Goal: Information Seeking & Learning: Learn about a topic

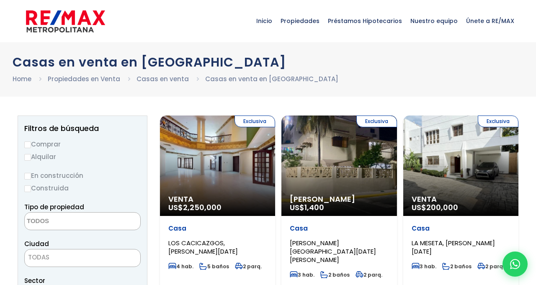
select select
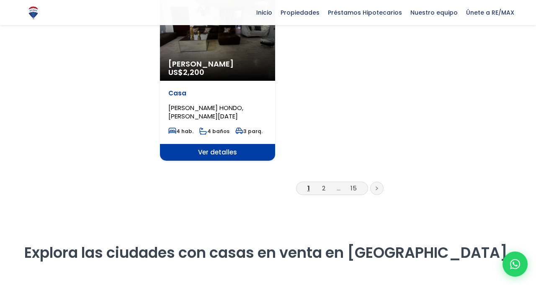
scroll to position [1115, 0]
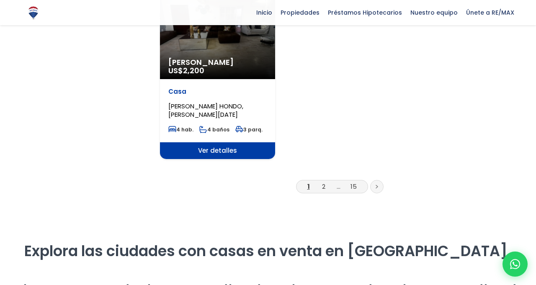
click at [381, 180] on li at bounding box center [376, 186] width 13 height 13
click at [375, 185] on icon at bounding box center [376, 187] width 3 height 4
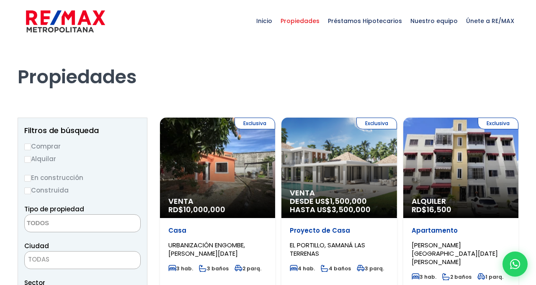
select select
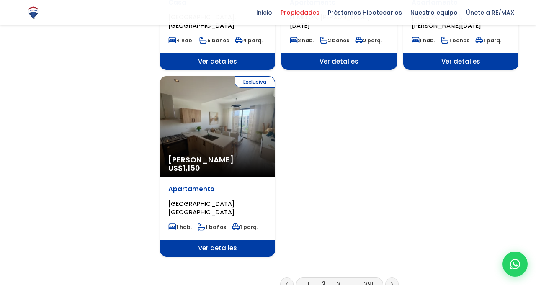
scroll to position [1014, 0]
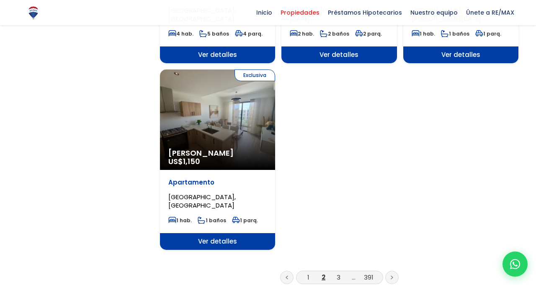
click at [390, 271] on link at bounding box center [391, 277] width 13 height 13
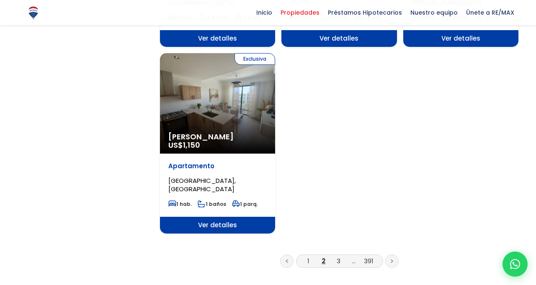
scroll to position [1041, 0]
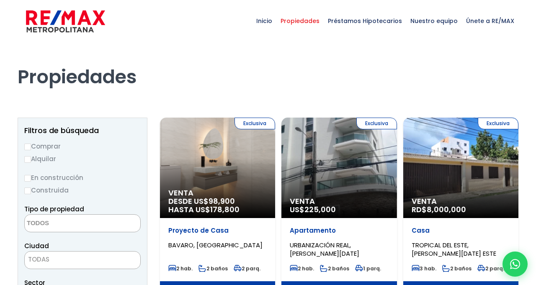
select select
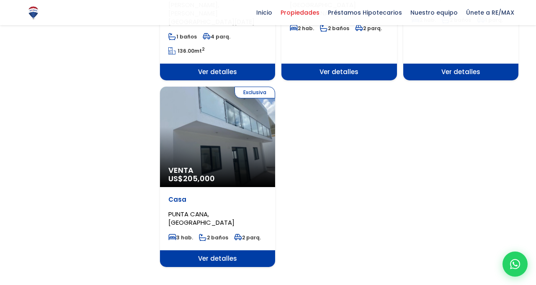
scroll to position [1025, 0]
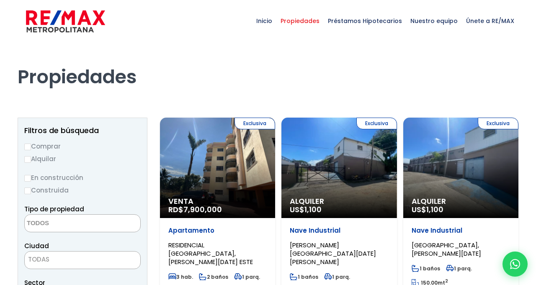
select select
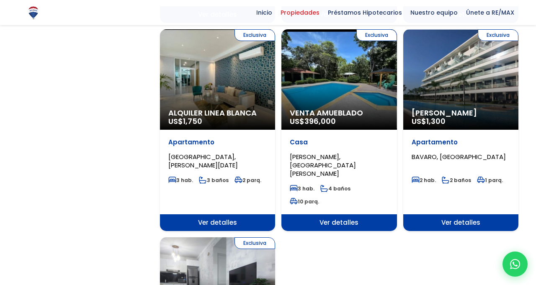
scroll to position [897, 0]
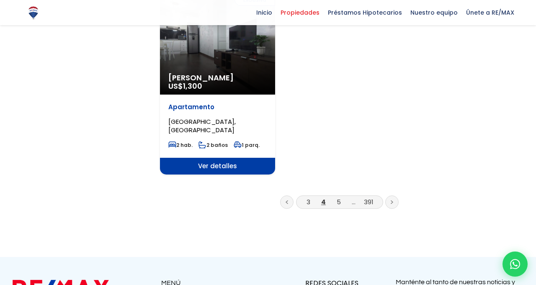
click at [393, 195] on link at bounding box center [391, 201] width 13 height 13
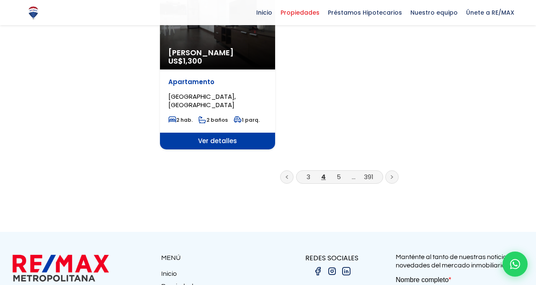
scroll to position [1163, 0]
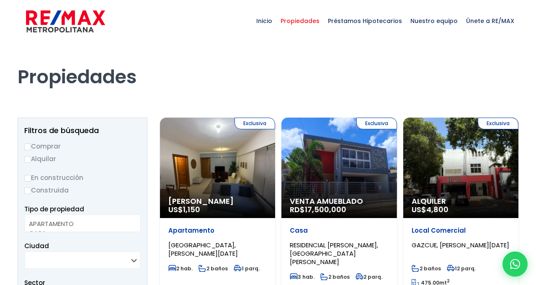
select select
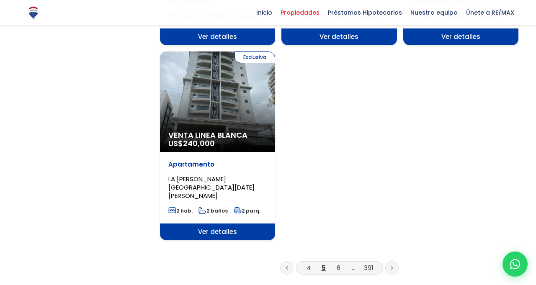
scroll to position [1037, 0]
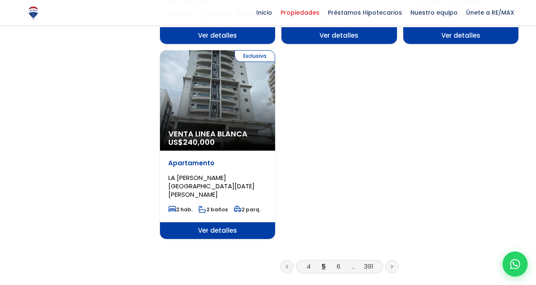
click at [391, 264] on icon at bounding box center [391, 266] width 3 height 4
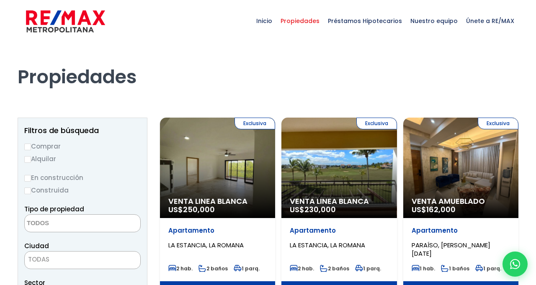
select select
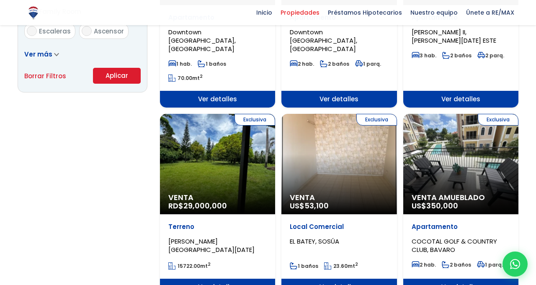
scroll to position [600, 0]
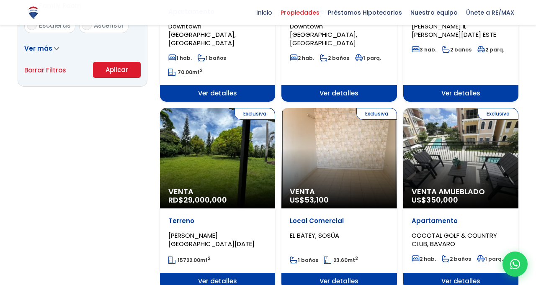
click at [233, 155] on div "Exclusiva Venta RD$ 29,000,000" at bounding box center [217, 158] width 115 height 100
click at [223, 152] on div "Exclusiva Venta RD$ 29,000,000" at bounding box center [217, 158] width 115 height 100
click at [227, 140] on div "Exclusiva Venta RD$ 29,000,000" at bounding box center [217, 158] width 115 height 100
click at [227, 141] on div "Exclusiva Venta RD$ 29,000,000" at bounding box center [217, 158] width 115 height 100
click at [232, 146] on div "Exclusiva Venta RD$ 29,000,000" at bounding box center [217, 158] width 115 height 100
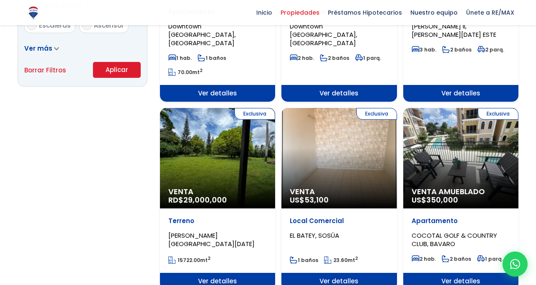
click at [216, 149] on div "Exclusiva Venta RD$ 29,000,000" at bounding box center [217, 158] width 115 height 100
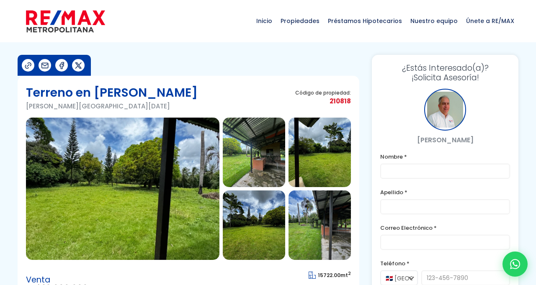
click at [141, 195] on img at bounding box center [122, 189] width 193 height 142
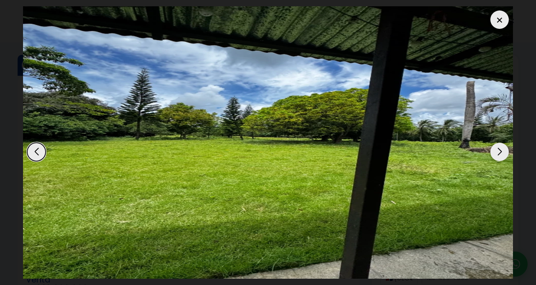
click at [498, 151] on div "Next slide" at bounding box center [499, 152] width 18 height 18
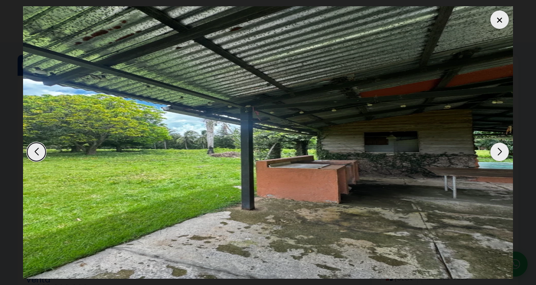
click at [498, 151] on div "Next slide" at bounding box center [499, 152] width 18 height 18
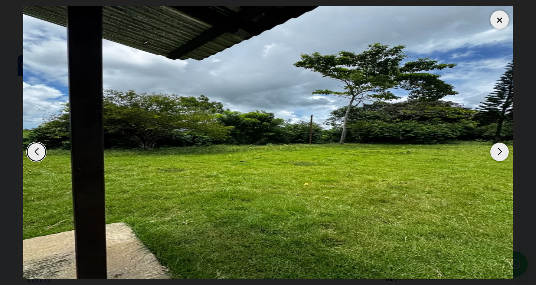
click at [497, 155] on div "Next slide" at bounding box center [499, 152] width 18 height 18
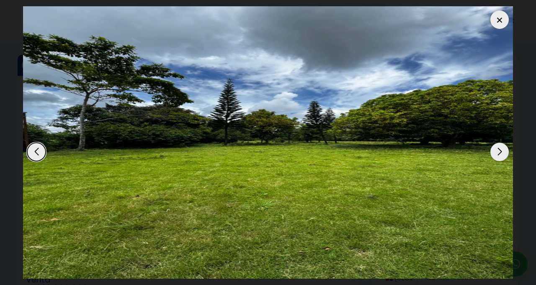
click at [497, 155] on div "Next slide" at bounding box center [499, 152] width 18 height 18
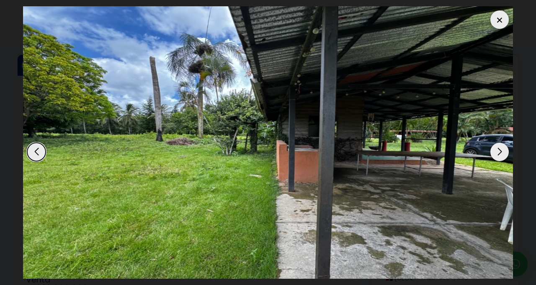
click at [495, 151] on div "Next slide" at bounding box center [499, 152] width 18 height 18
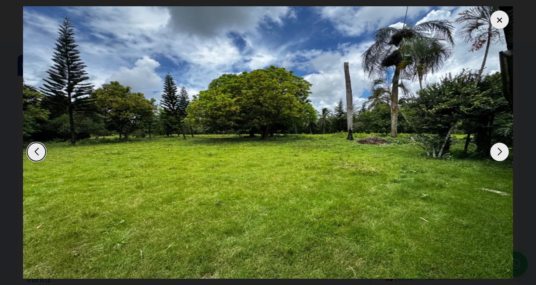
click at [494, 151] on div "Next slide" at bounding box center [499, 152] width 18 height 18
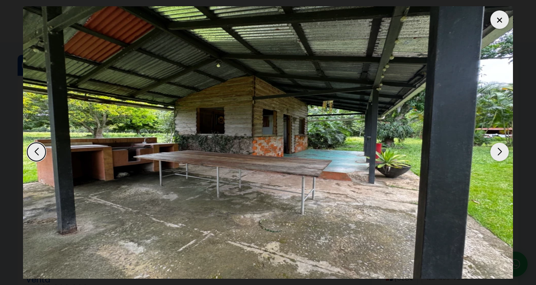
click at [493, 150] on div "Next slide" at bounding box center [499, 152] width 18 height 18
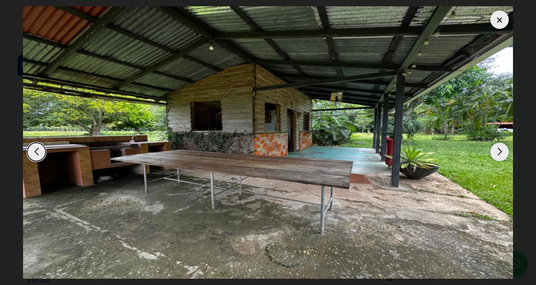
click at [493, 150] on div "Next slide" at bounding box center [499, 152] width 18 height 18
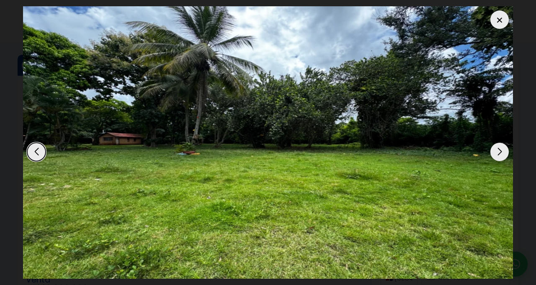
click at [493, 150] on div "Next slide" at bounding box center [499, 152] width 18 height 18
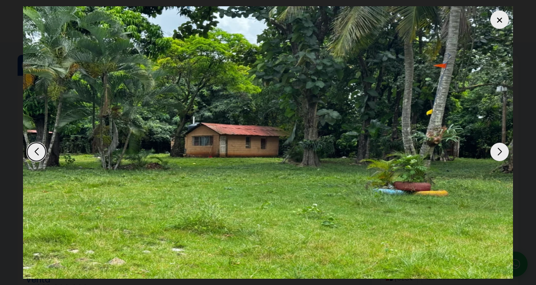
click at [493, 150] on div "Next slide" at bounding box center [499, 152] width 18 height 18
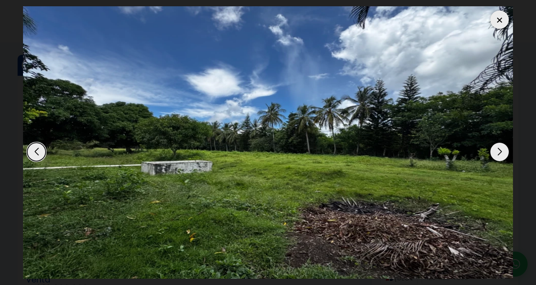
click at [496, 149] on div "Next slide" at bounding box center [499, 152] width 18 height 18
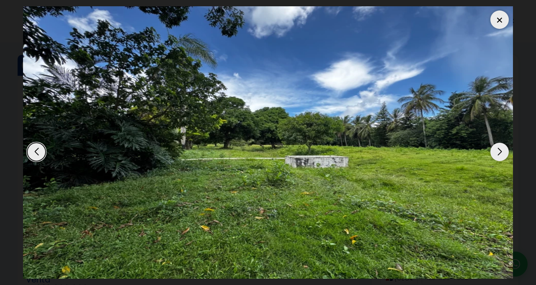
click at [494, 154] on div "Next slide" at bounding box center [499, 152] width 18 height 18
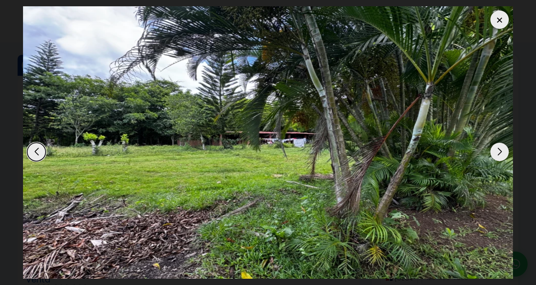
click at [496, 151] on div "Next slide" at bounding box center [499, 152] width 18 height 18
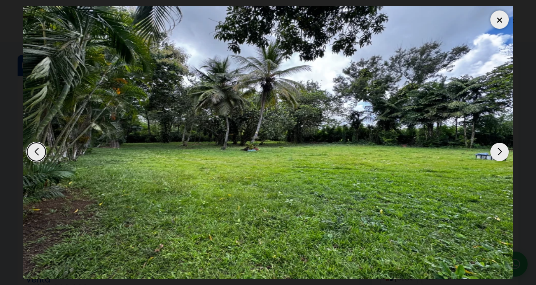
click at [496, 151] on div "Next slide" at bounding box center [499, 152] width 18 height 18
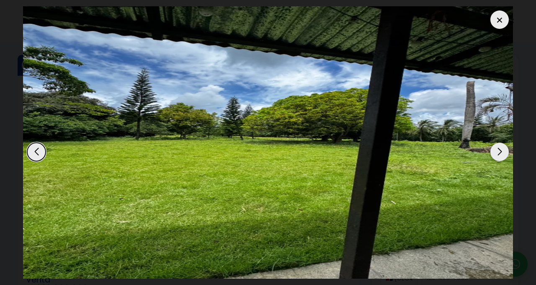
click at [496, 151] on div "Next slide" at bounding box center [499, 152] width 18 height 18
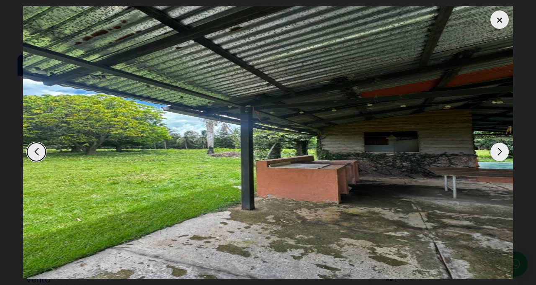
click at [496, 151] on div "Next slide" at bounding box center [499, 152] width 18 height 18
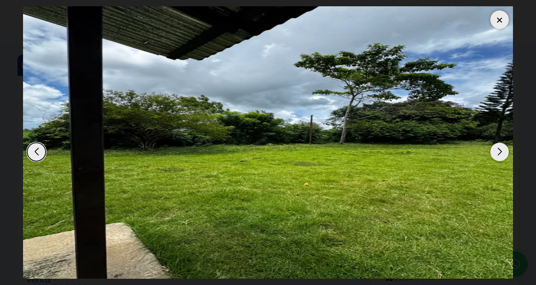
click at [495, 151] on div "Next slide" at bounding box center [499, 152] width 18 height 18
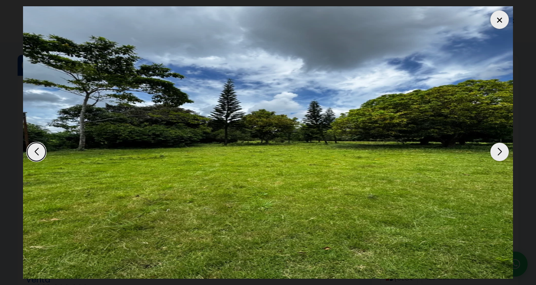
click at [493, 155] on div "Next slide" at bounding box center [499, 152] width 18 height 18
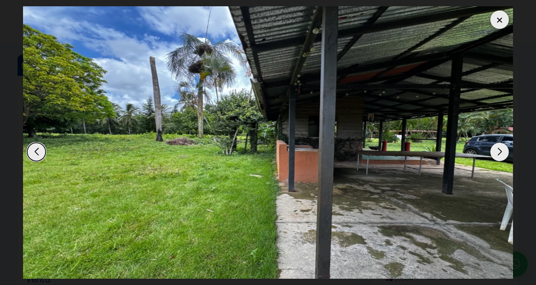
click at [499, 154] on div "Next slide" at bounding box center [499, 152] width 18 height 18
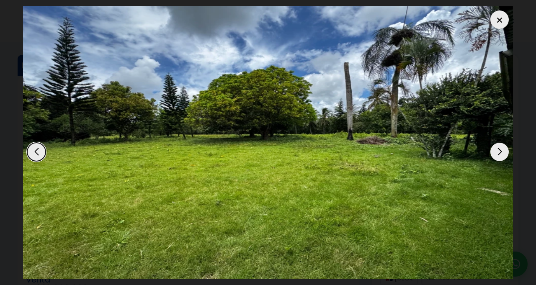
click at [498, 151] on div "Next slide" at bounding box center [499, 152] width 18 height 18
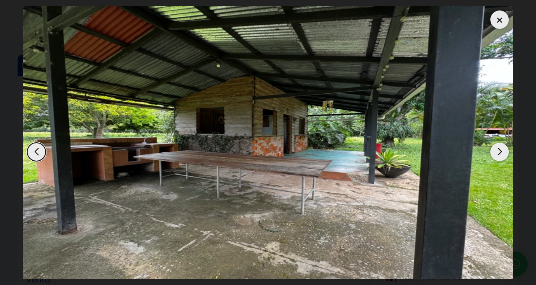
click at [501, 152] on div "Next slide" at bounding box center [499, 152] width 18 height 18
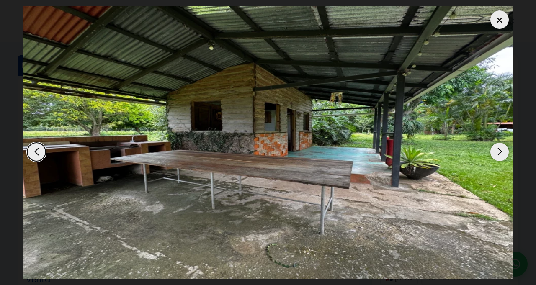
click at [497, 150] on div "Next slide" at bounding box center [499, 152] width 18 height 18
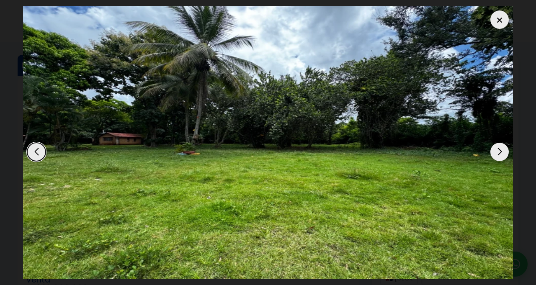
click at [498, 155] on div "Next slide" at bounding box center [499, 152] width 18 height 18
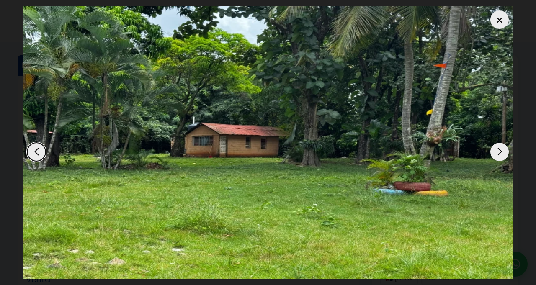
click at [499, 150] on div "Next slide" at bounding box center [499, 152] width 18 height 18
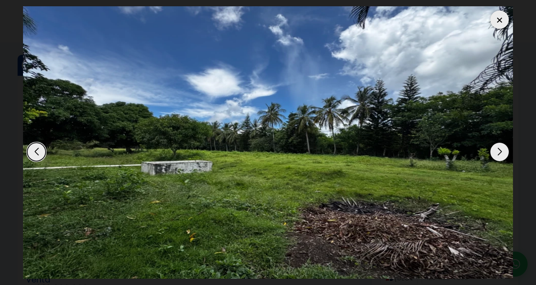
click at [498, 150] on div "Next slide" at bounding box center [499, 152] width 18 height 18
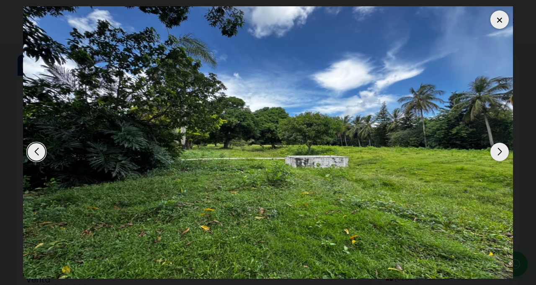
click at [498, 150] on div "Next slide" at bounding box center [499, 152] width 18 height 18
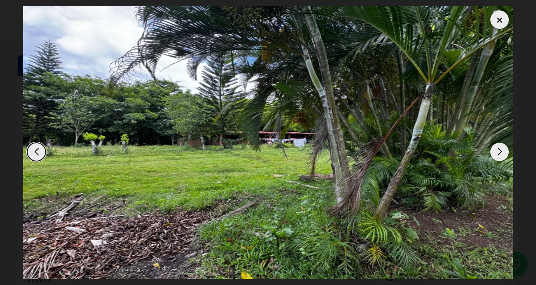
click at [498, 150] on div "Next slide" at bounding box center [499, 152] width 18 height 18
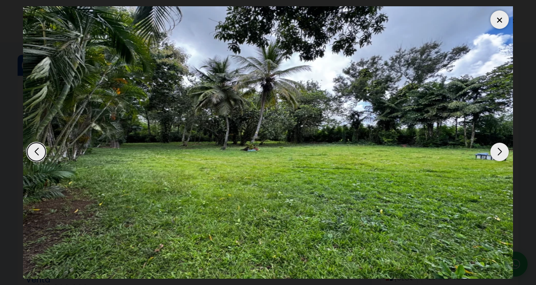
click at [495, 149] on div "Next slide" at bounding box center [499, 152] width 18 height 18
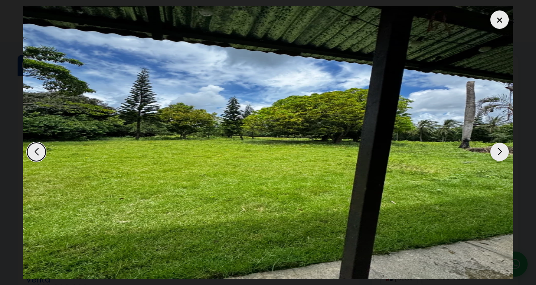
click at [503, 149] on div "Next slide" at bounding box center [499, 152] width 18 height 18
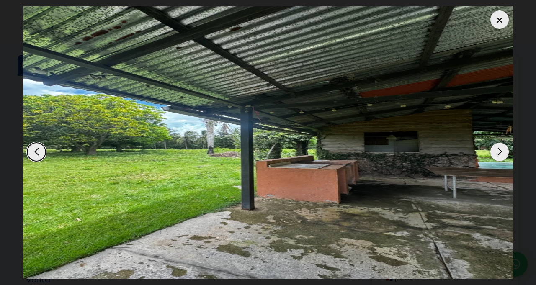
click at [499, 19] on div at bounding box center [499, 19] width 18 height 18
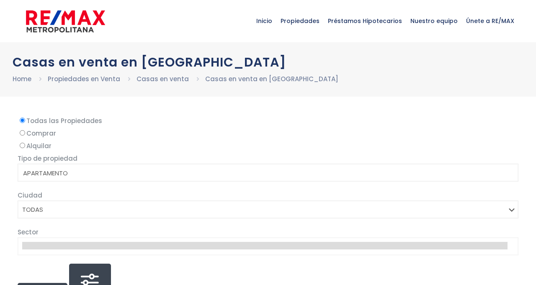
select select
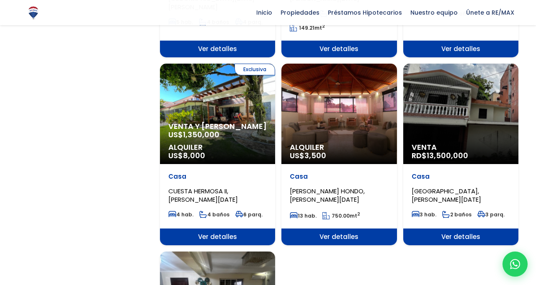
scroll to position [847, 0]
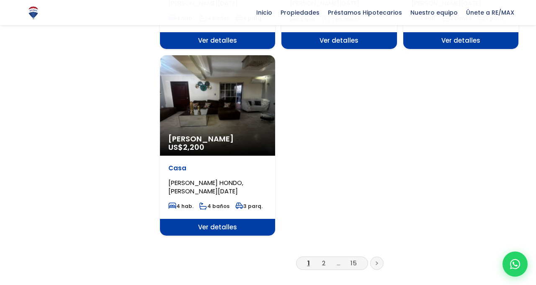
click at [376, 261] on icon at bounding box center [376, 263] width 3 height 4
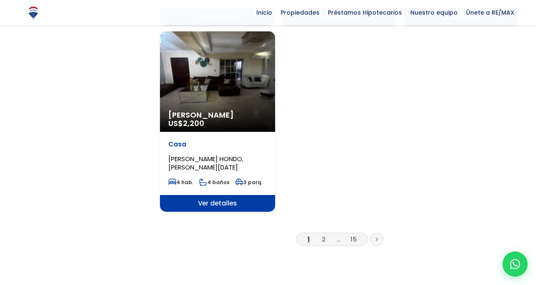
scroll to position [1065, 0]
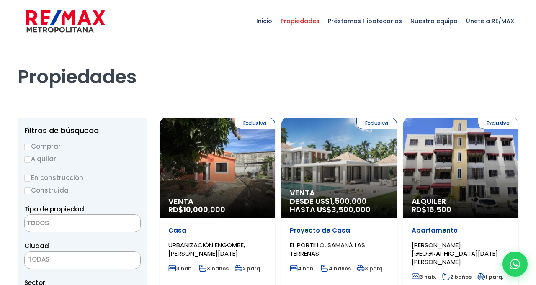
select select
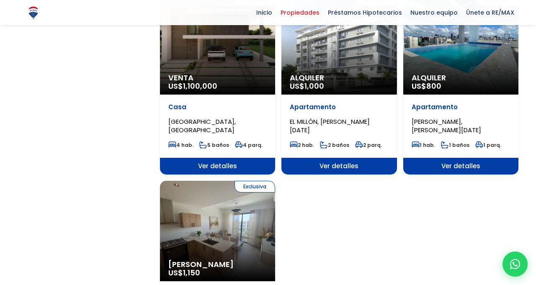
scroll to position [903, 0]
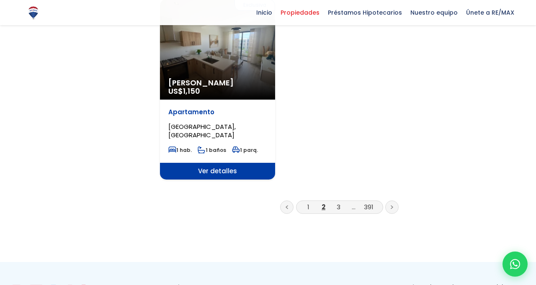
click at [391, 205] on icon at bounding box center [391, 207] width 3 height 4
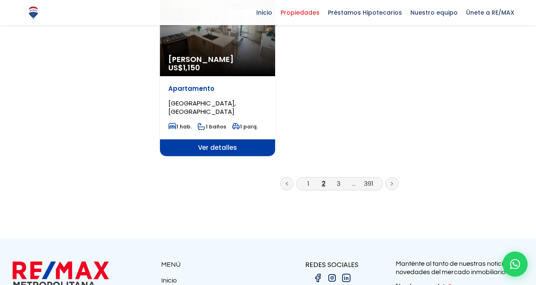
scroll to position [1112, 0]
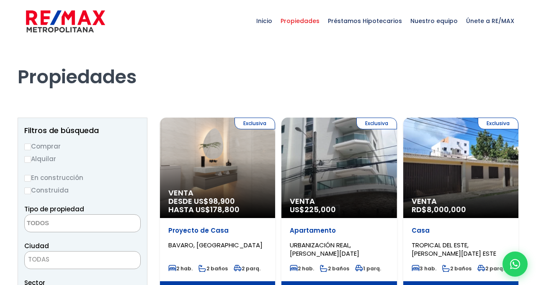
select select
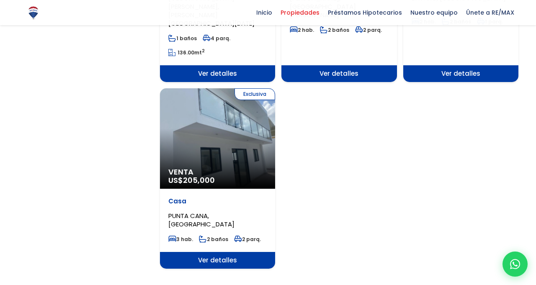
scroll to position [1025, 0]
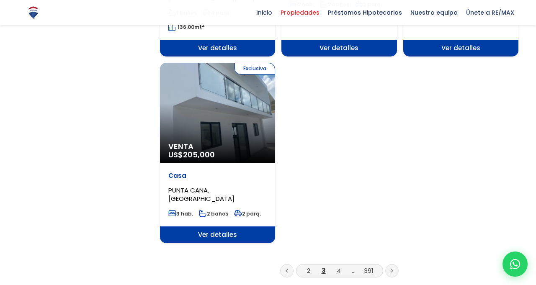
scroll to position [1052, 0]
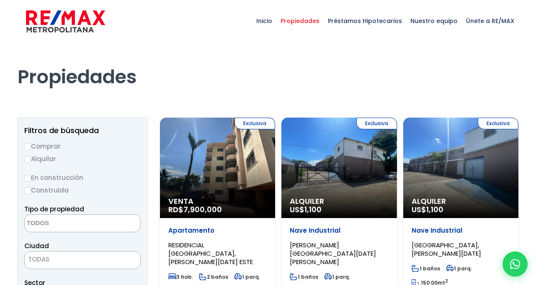
select select
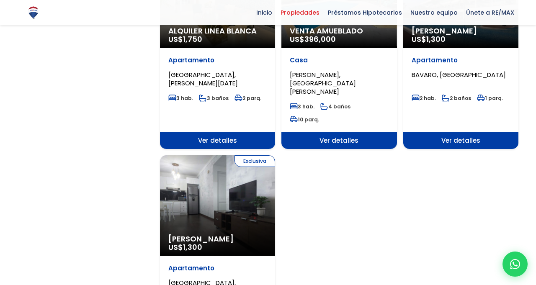
scroll to position [977, 0]
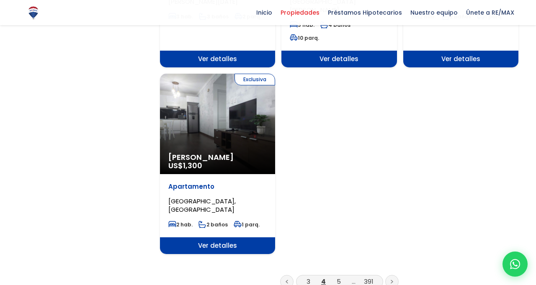
scroll to position [1060, 0]
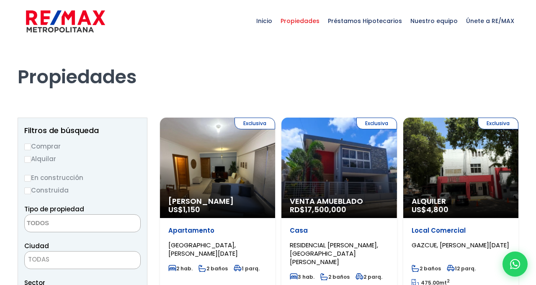
select select
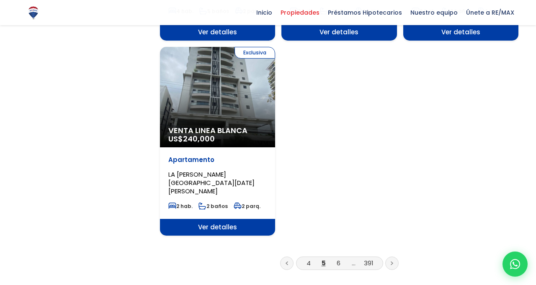
scroll to position [1040, 0]
click at [393, 257] on link at bounding box center [391, 263] width 13 height 13
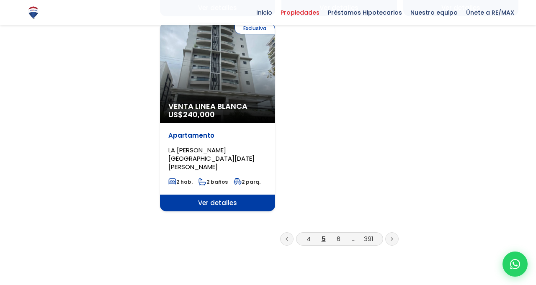
scroll to position [1067, 0]
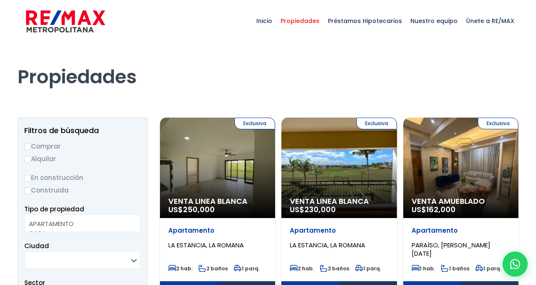
select select
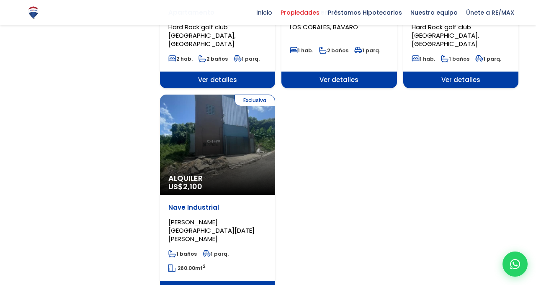
scroll to position [998, 0]
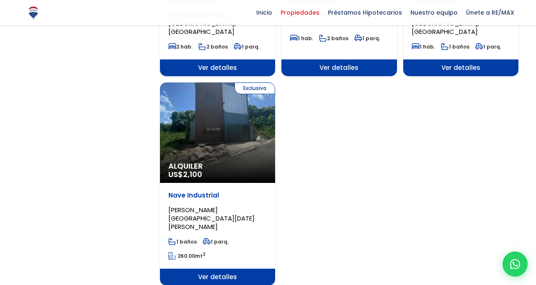
scroll to position [1025, 0]
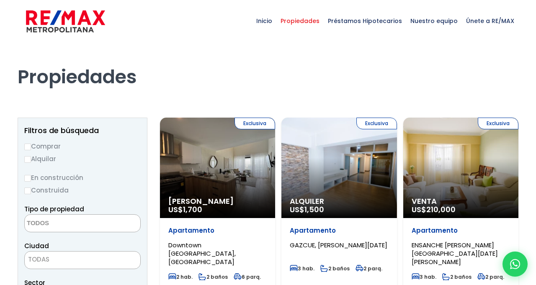
select select
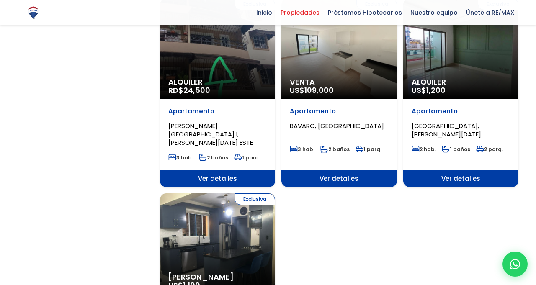
scroll to position [918, 0]
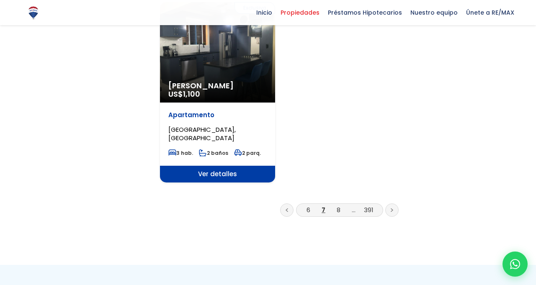
click at [396, 203] on link at bounding box center [391, 209] width 13 height 13
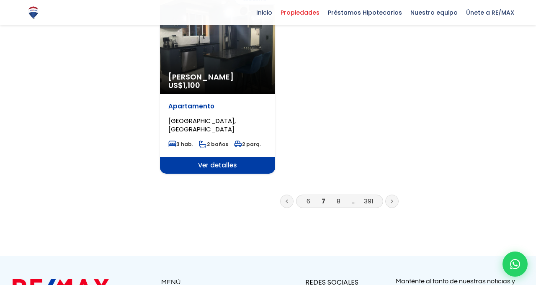
scroll to position [1130, 0]
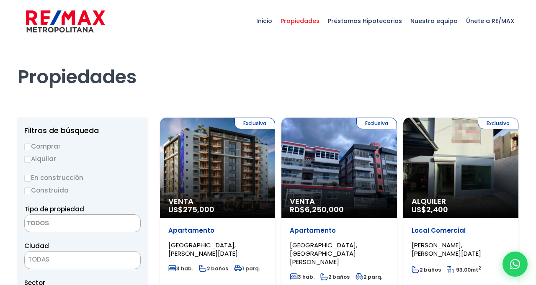
select select
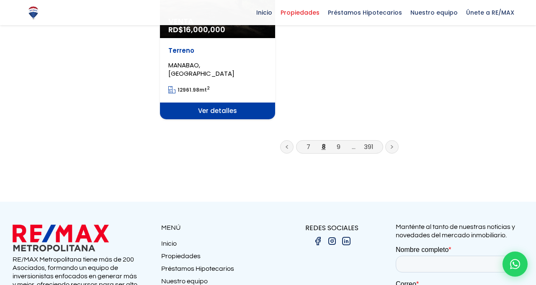
scroll to position [1191, 0]
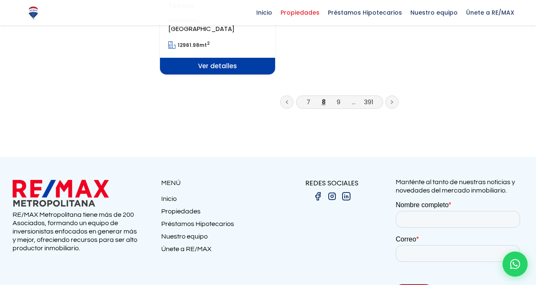
click at [394, 95] on link at bounding box center [391, 101] width 13 height 13
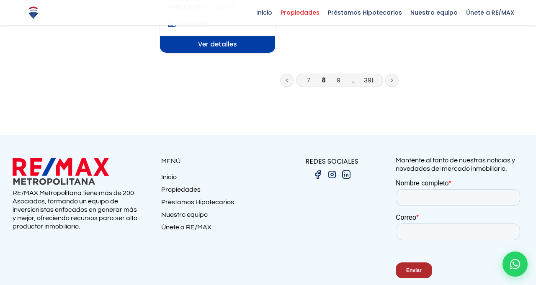
scroll to position [1216, 0]
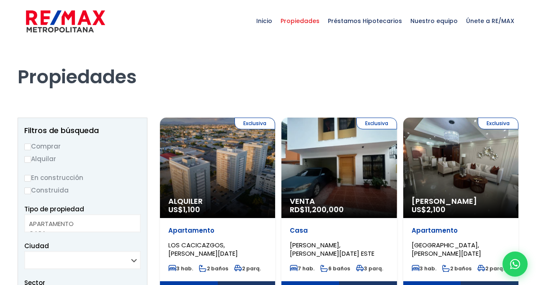
select select
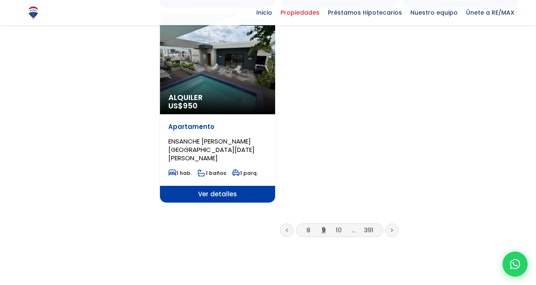
scroll to position [1054, 0]
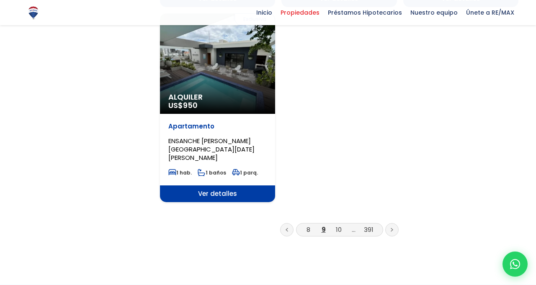
click at [395, 224] on link at bounding box center [391, 229] width 13 height 13
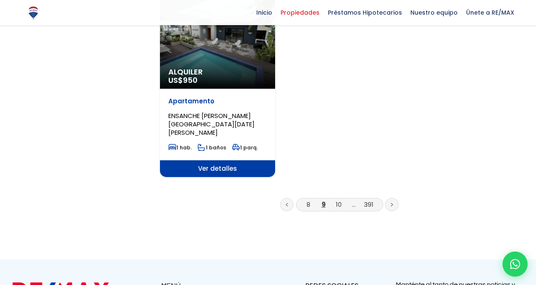
scroll to position [1081, 0]
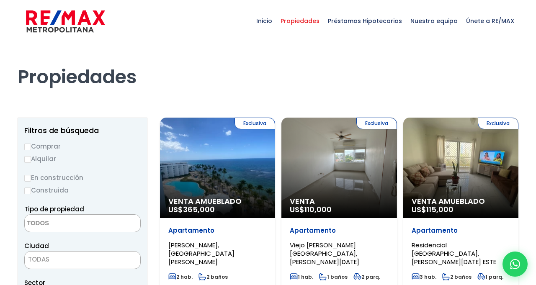
select select
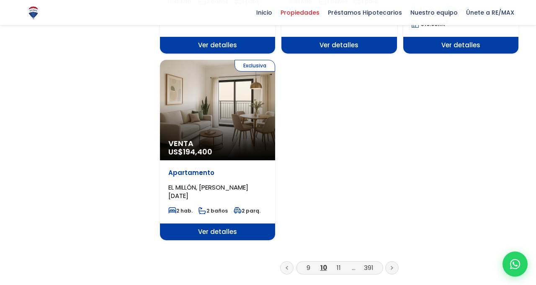
scroll to position [1050, 0]
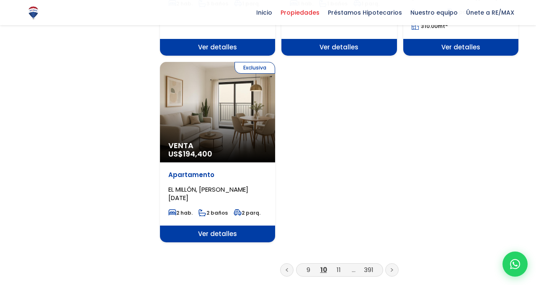
click at [393, 263] on link at bounding box center [391, 269] width 13 height 13
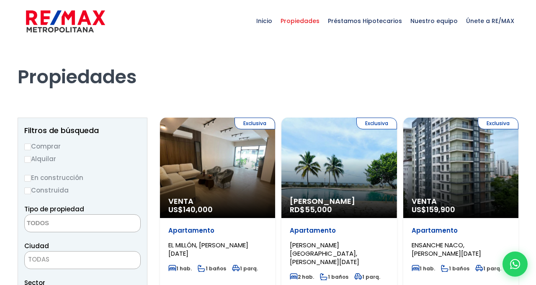
select select
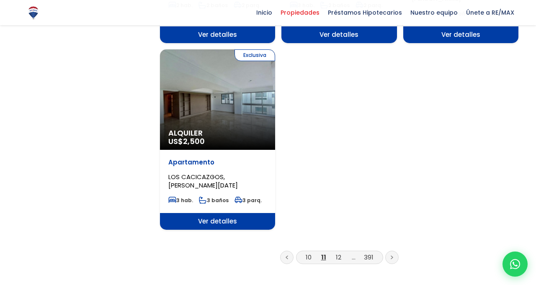
scroll to position [1050, 0]
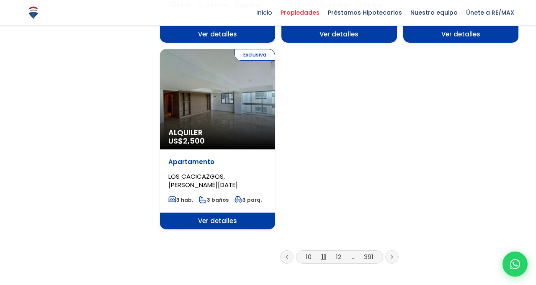
click at [397, 250] on link at bounding box center [391, 256] width 13 height 13
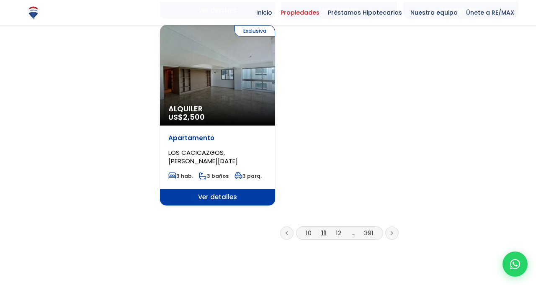
scroll to position [1077, 0]
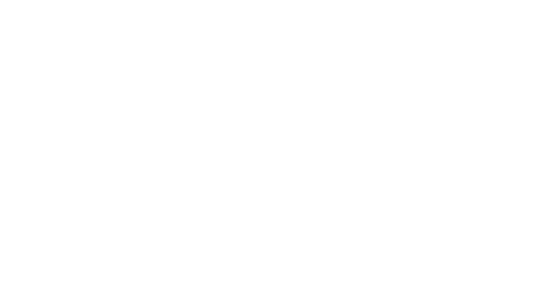
select select
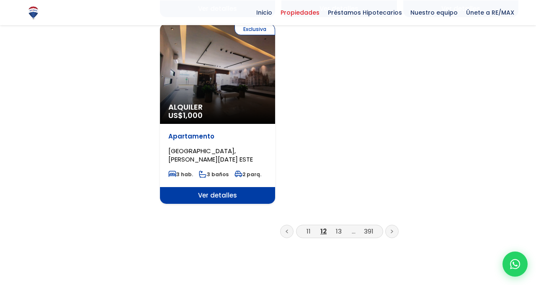
scroll to position [1104, 0]
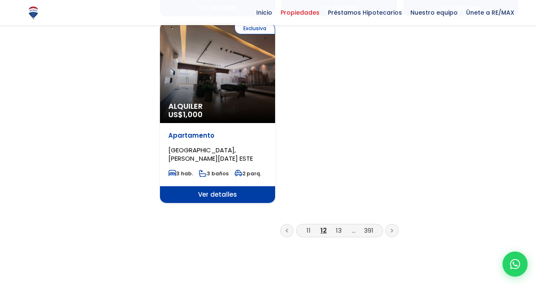
click at [391, 229] on icon at bounding box center [392, 230] width 2 height 3
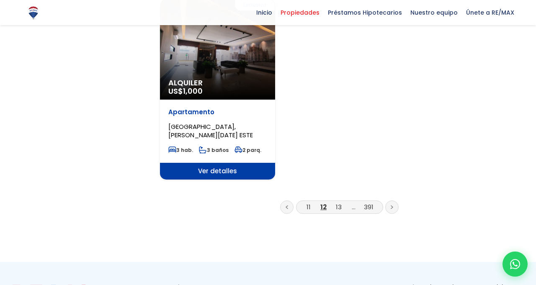
scroll to position [1131, 0]
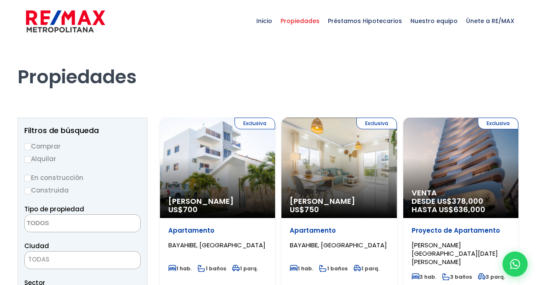
select select
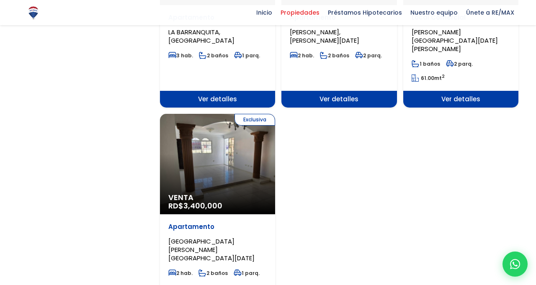
scroll to position [1009, 0]
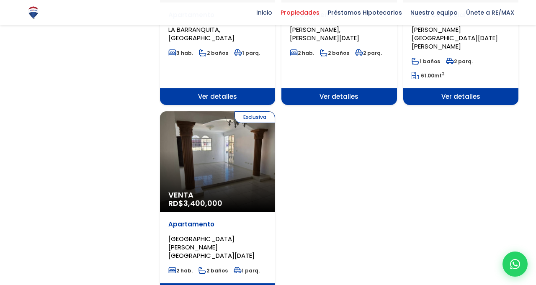
click at [218, 118] on div "Exclusiva Venta RD$ 3,400,000" at bounding box center [217, 161] width 115 height 100
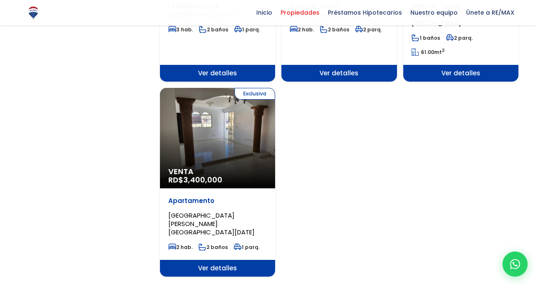
scroll to position [1036, 0]
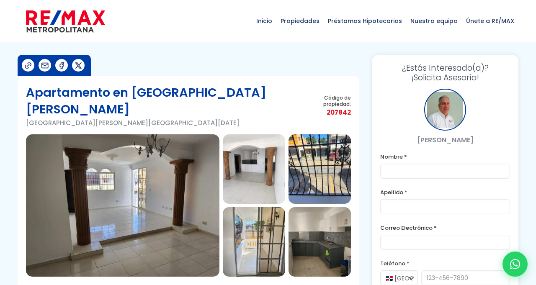
click at [150, 188] on img at bounding box center [122, 205] width 193 height 142
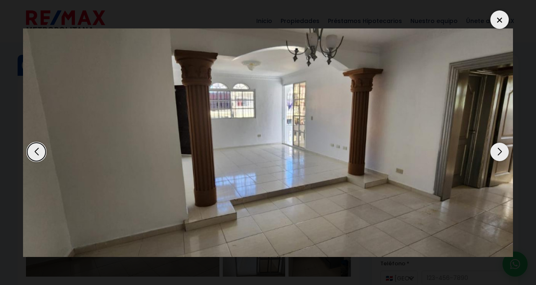
click at [504, 155] on div "Next slide" at bounding box center [499, 152] width 18 height 18
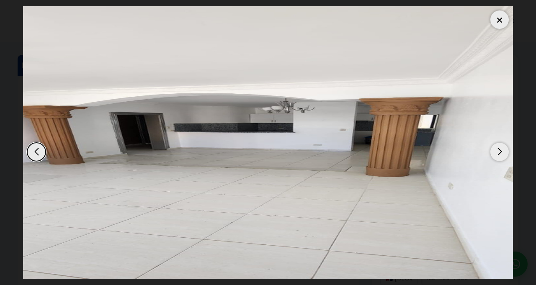
click at [499, 151] on div "Next slide" at bounding box center [499, 152] width 18 height 18
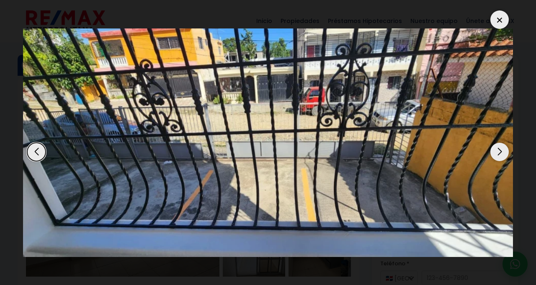
click at [493, 150] on div "Next slide" at bounding box center [499, 152] width 18 height 18
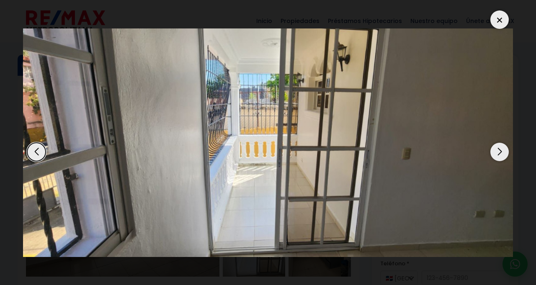
click at [497, 149] on div "Next slide" at bounding box center [499, 152] width 18 height 18
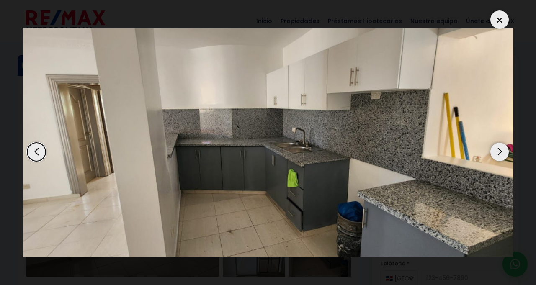
click at [496, 151] on div "Next slide" at bounding box center [499, 152] width 18 height 18
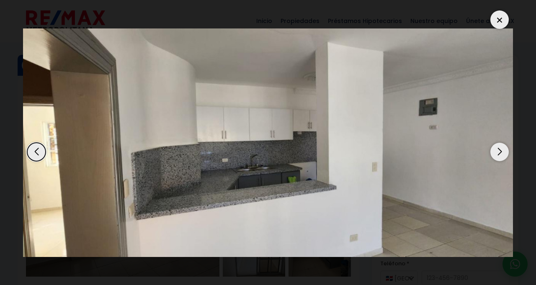
click at [504, 149] on div "Next slide" at bounding box center [499, 152] width 18 height 18
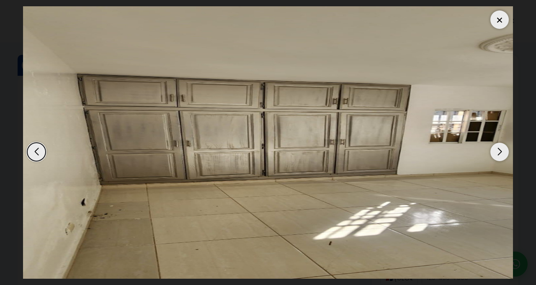
click at [498, 155] on div "Next slide" at bounding box center [499, 152] width 18 height 18
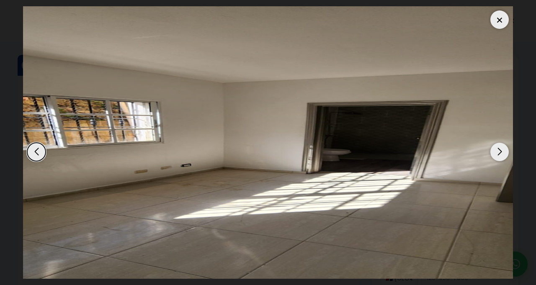
click at [499, 151] on div "Next slide" at bounding box center [499, 152] width 18 height 18
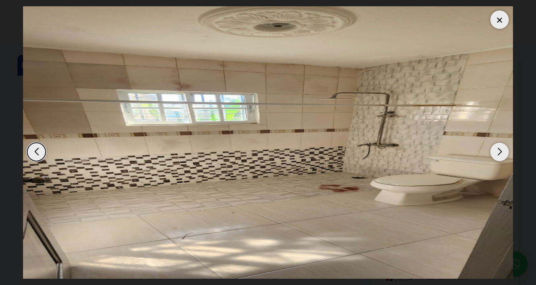
click at [499, 151] on div "Next slide" at bounding box center [499, 152] width 18 height 18
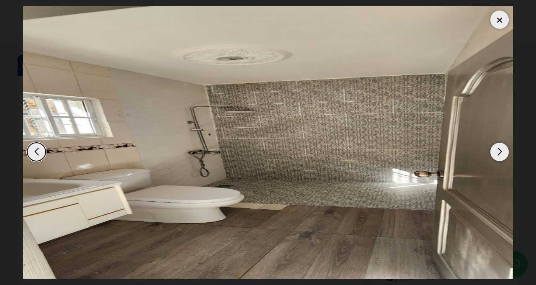
click at [496, 153] on div "Next slide" at bounding box center [499, 152] width 18 height 18
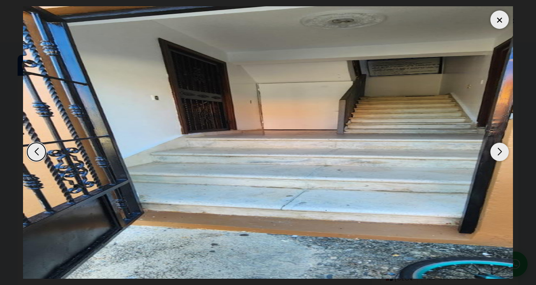
click at [499, 154] on div "Next slide" at bounding box center [499, 152] width 18 height 18
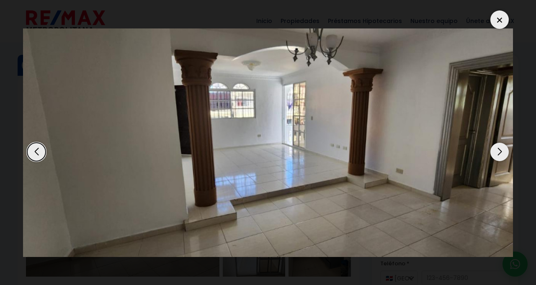
click at [36, 150] on div "Previous slide" at bounding box center [36, 152] width 18 height 18
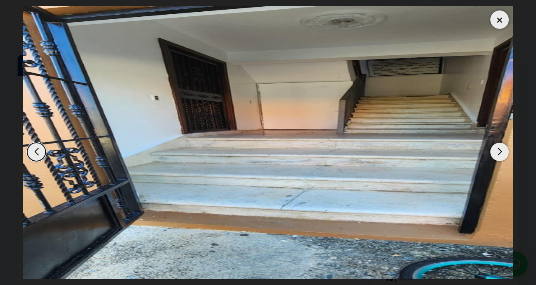
click at [495, 154] on div "Next slide" at bounding box center [499, 152] width 18 height 18
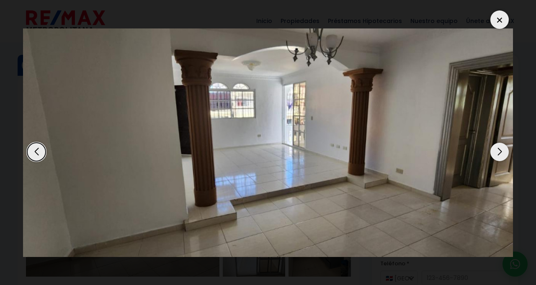
click at [496, 151] on div "Next slide" at bounding box center [499, 152] width 18 height 18
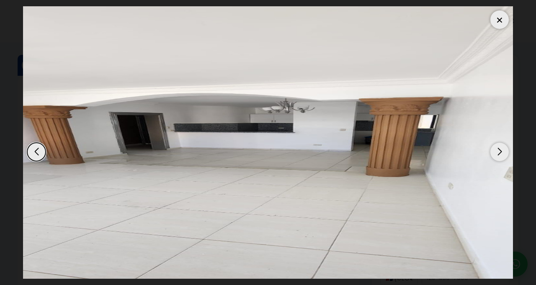
click at [44, 157] on img "2 / 11" at bounding box center [268, 142] width 490 height 272
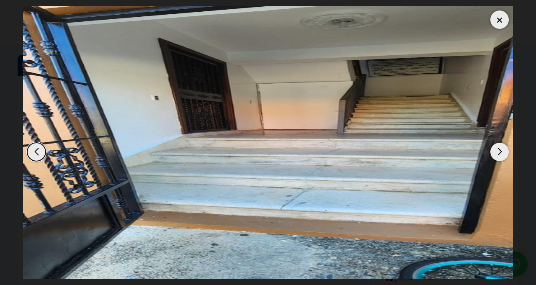
click at [46, 148] on img "11 / 11" at bounding box center [268, 142] width 490 height 272
click at [39, 151] on div "Previous slide" at bounding box center [36, 152] width 18 height 18
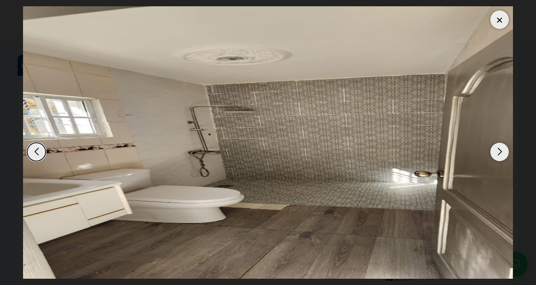
click at [44, 152] on div "Previous slide" at bounding box center [36, 152] width 18 height 18
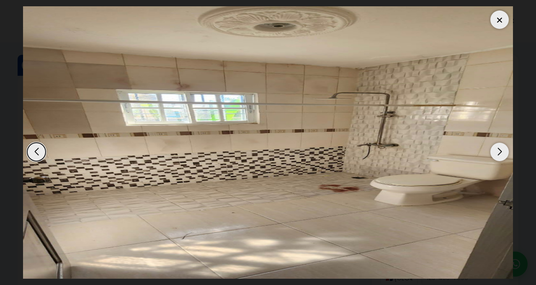
click at [40, 151] on div "Previous slide" at bounding box center [36, 152] width 18 height 18
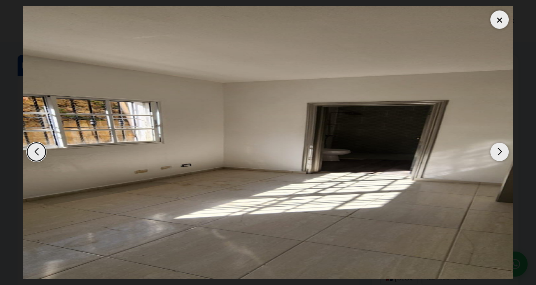
click at [40, 151] on div "Previous slide" at bounding box center [36, 152] width 18 height 18
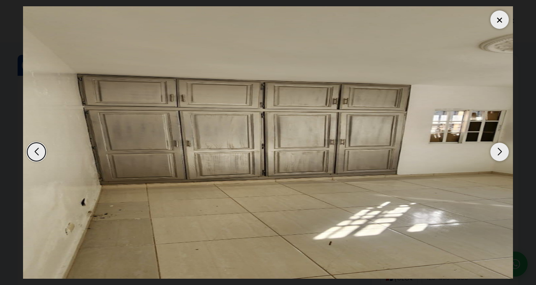
click at [41, 160] on img "7 / 11" at bounding box center [268, 142] width 490 height 272
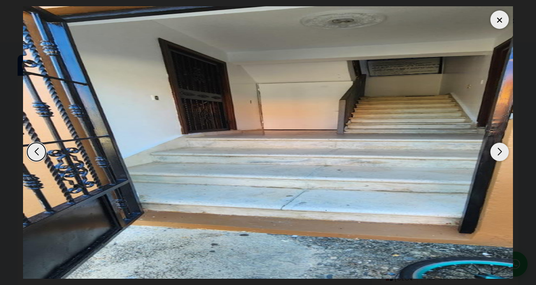
click at [493, 152] on div "Next slide" at bounding box center [499, 152] width 18 height 18
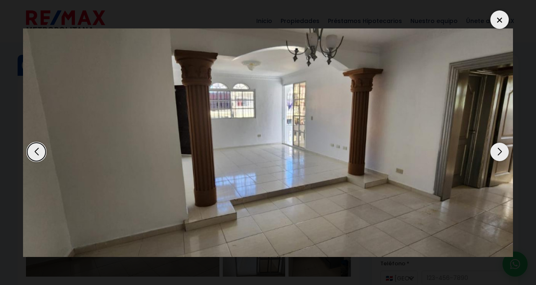
click at [41, 159] on div "Previous slide" at bounding box center [36, 152] width 18 height 18
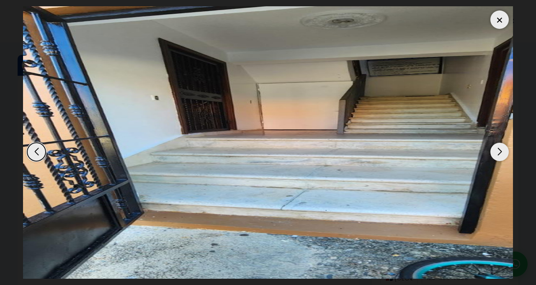
click at [43, 156] on div "Previous slide" at bounding box center [36, 152] width 18 height 18
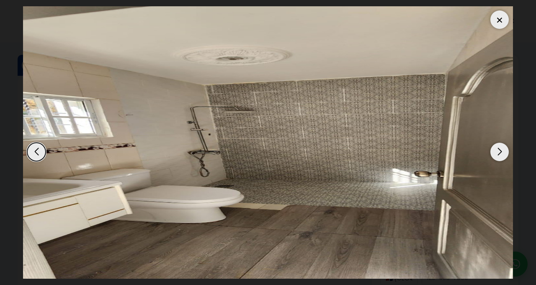
click at [496, 152] on div "Next slide" at bounding box center [499, 152] width 18 height 18
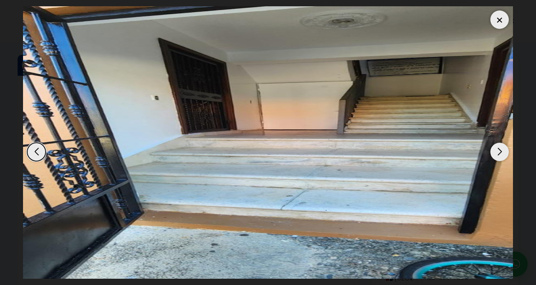
click at [496, 152] on div "Next slide" at bounding box center [499, 152] width 18 height 18
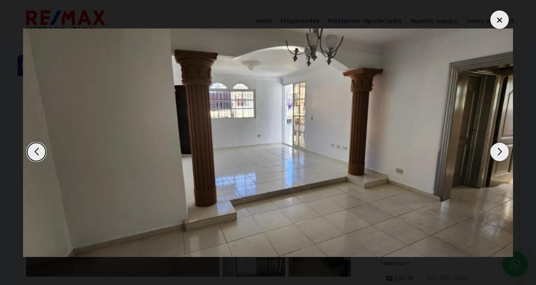
click at [496, 152] on div "Next slide" at bounding box center [499, 152] width 18 height 18
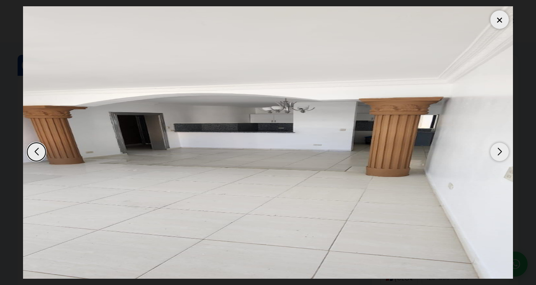
click at [495, 152] on div "Next slide" at bounding box center [499, 152] width 18 height 18
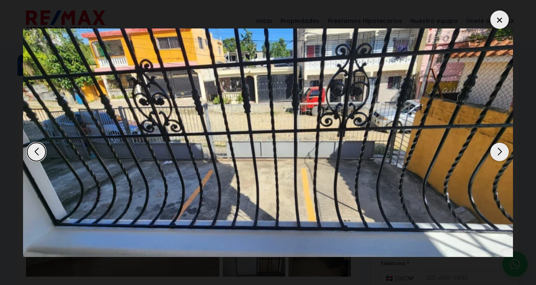
click at [501, 155] on div "Next slide" at bounding box center [499, 152] width 18 height 18
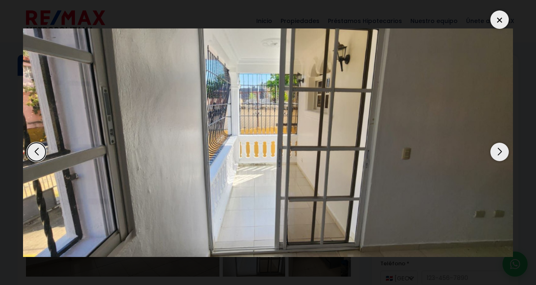
click at [43, 148] on div "Previous slide" at bounding box center [36, 152] width 18 height 18
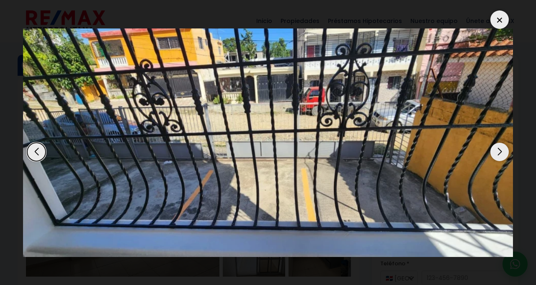
click at [500, 150] on div "Next slide" at bounding box center [499, 152] width 18 height 18
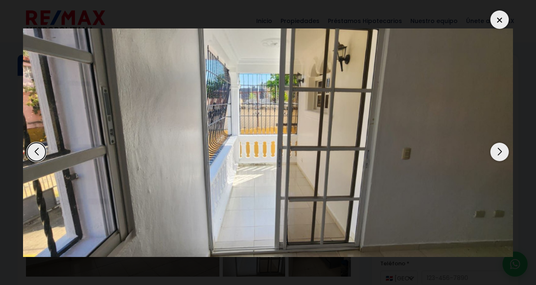
click at [496, 155] on div "Next slide" at bounding box center [499, 152] width 18 height 18
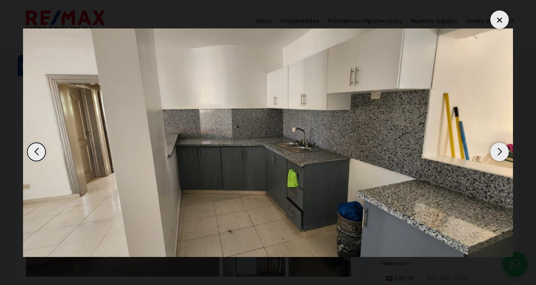
click at [494, 151] on div "Next slide" at bounding box center [499, 152] width 18 height 18
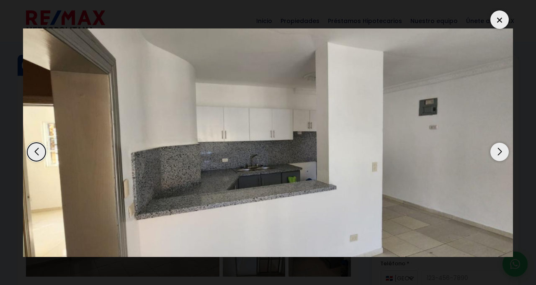
click at [499, 152] on div "Next slide" at bounding box center [499, 152] width 18 height 18
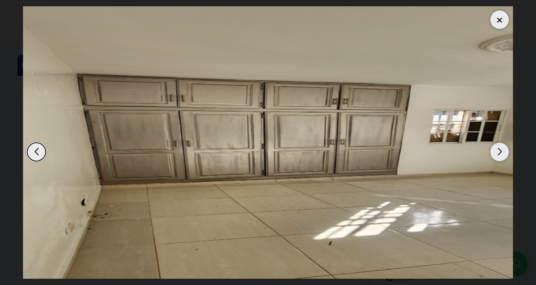
click at [496, 154] on div "Next slide" at bounding box center [499, 152] width 18 height 18
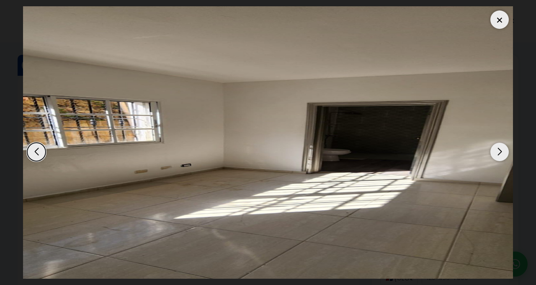
click at [498, 151] on div "Next slide" at bounding box center [499, 152] width 18 height 18
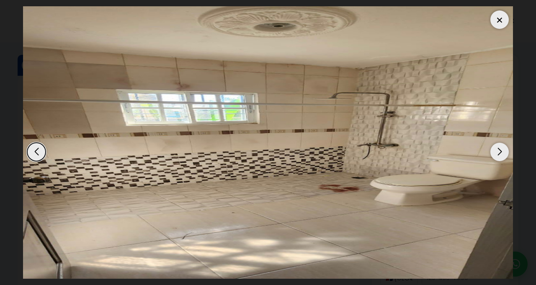
click at [41, 146] on div "Previous slide" at bounding box center [36, 152] width 18 height 18
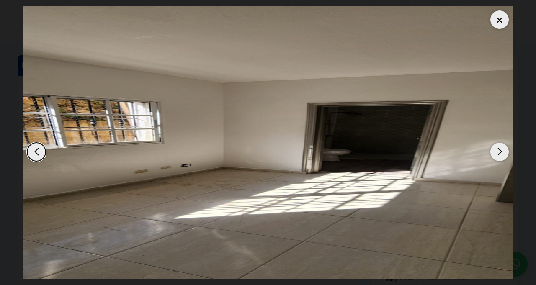
click at [499, 159] on div "Next slide" at bounding box center [499, 152] width 18 height 18
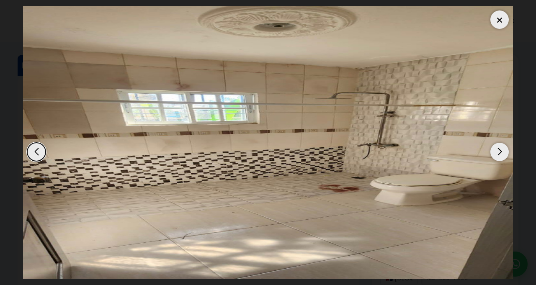
click at [496, 142] on img "9 / 11" at bounding box center [268, 142] width 490 height 272
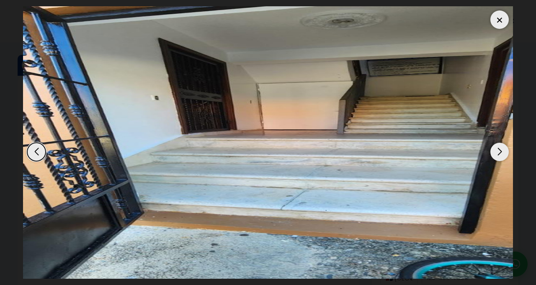
click at [499, 154] on div "Next slide" at bounding box center [499, 152] width 18 height 18
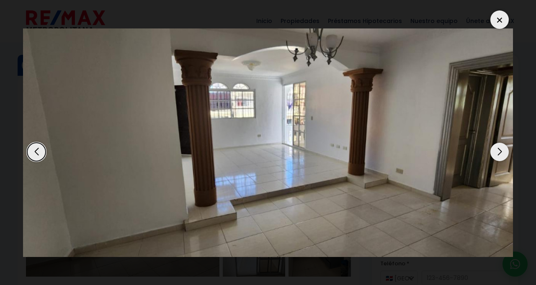
click at [498, 152] on div "Next slide" at bounding box center [499, 152] width 18 height 18
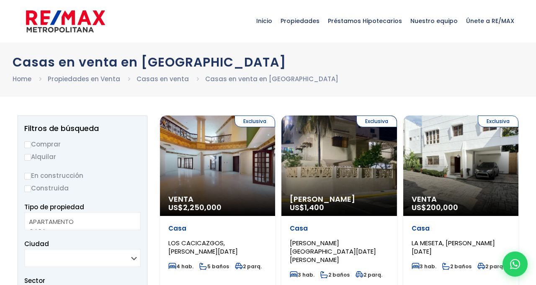
select select
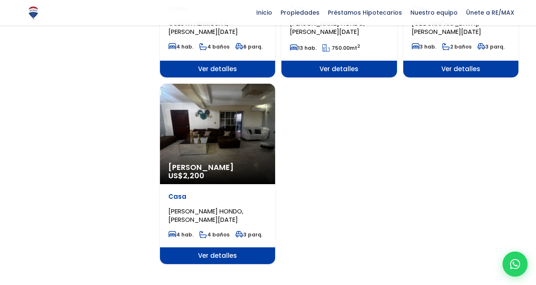
scroll to position [1010, 0]
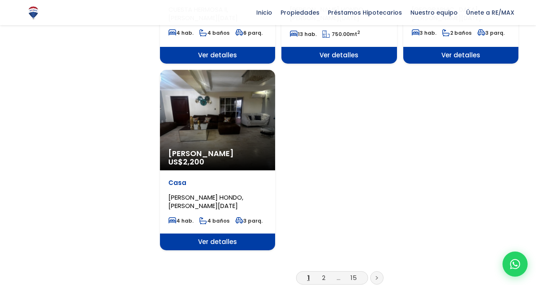
scroll to position [1037, 0]
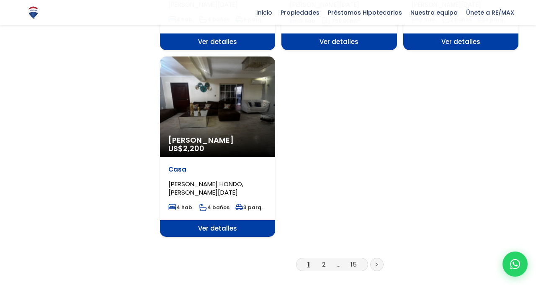
click at [383, 258] on ul "1 2 ... 15" at bounding box center [339, 267] width 358 height 18
click at [383, 258] on link at bounding box center [376, 264] width 13 height 13
click at [381, 258] on link at bounding box center [376, 264] width 13 height 13
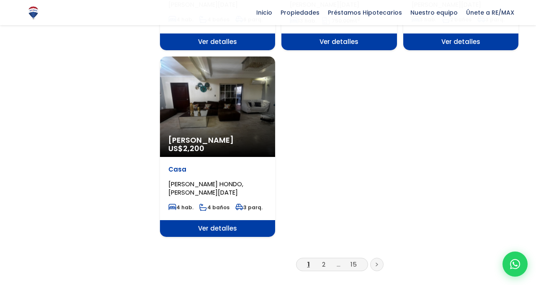
click at [323, 260] on link "2" at bounding box center [323, 264] width 3 height 9
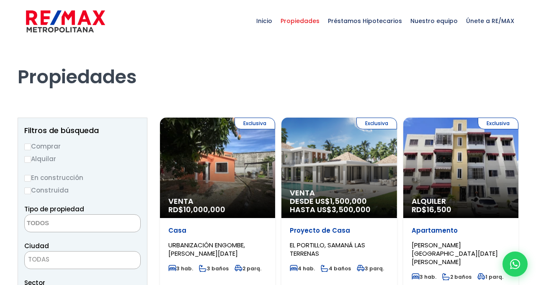
select select
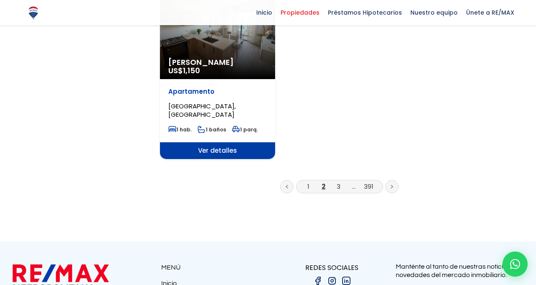
scroll to position [1190, 0]
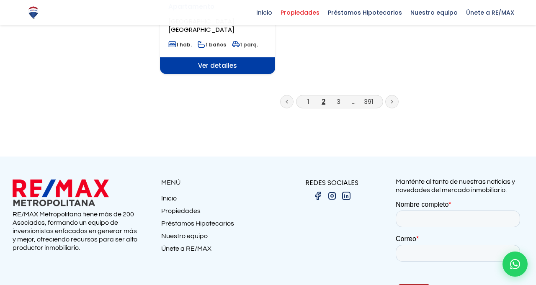
click at [338, 97] on link "3" at bounding box center [338, 101] width 4 height 9
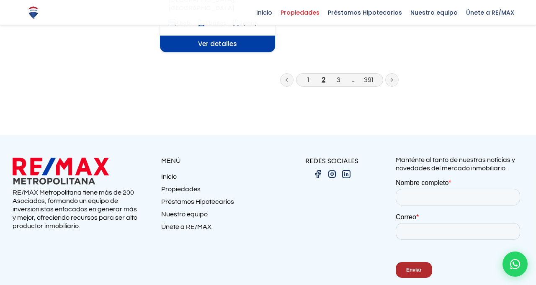
scroll to position [1215, 0]
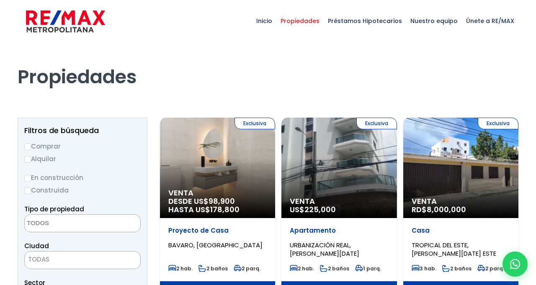
select select
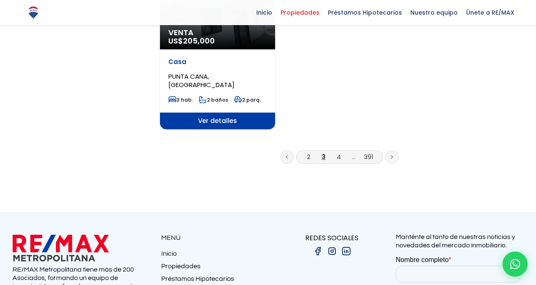
scroll to position [1206, 0]
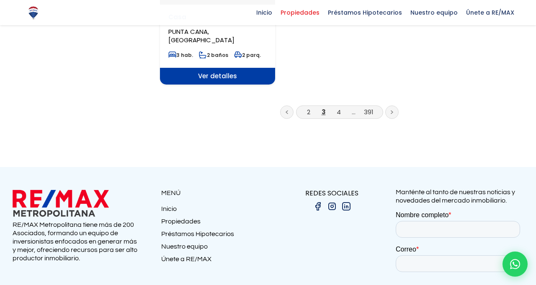
click at [340, 108] on link "4" at bounding box center [338, 112] width 4 height 9
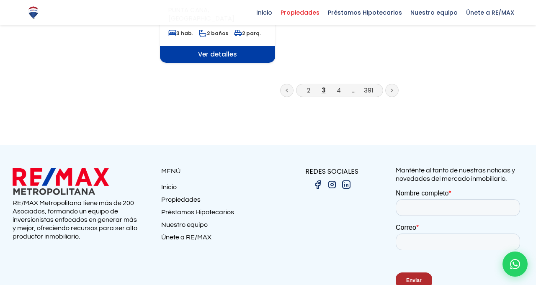
scroll to position [1231, 0]
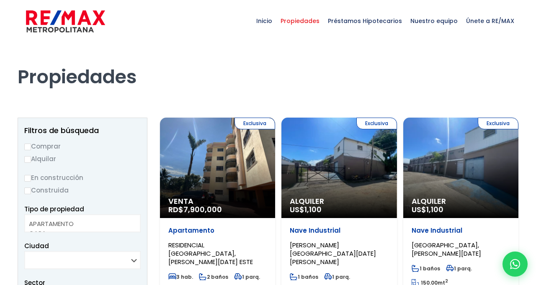
select select
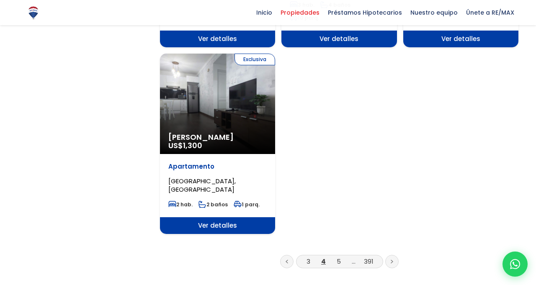
scroll to position [1081, 0]
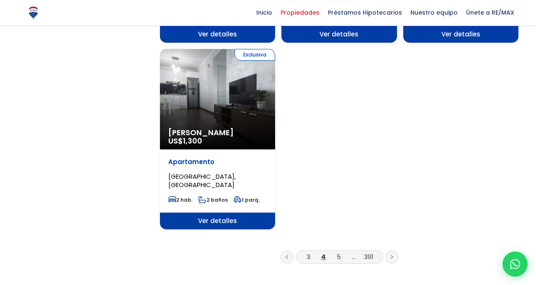
click at [391, 255] on icon at bounding box center [391, 257] width 3 height 4
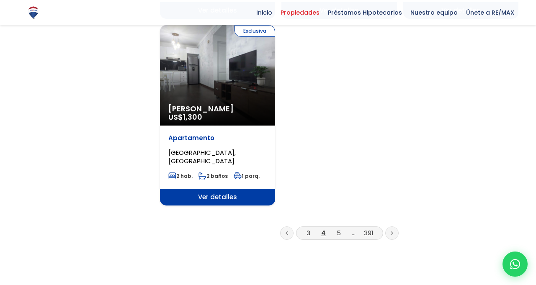
scroll to position [1108, 0]
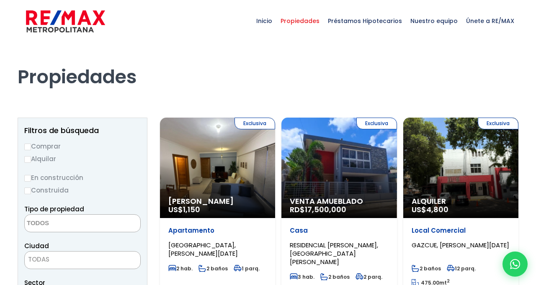
select select
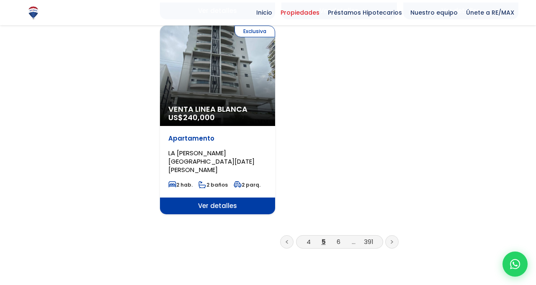
scroll to position [1204, 0]
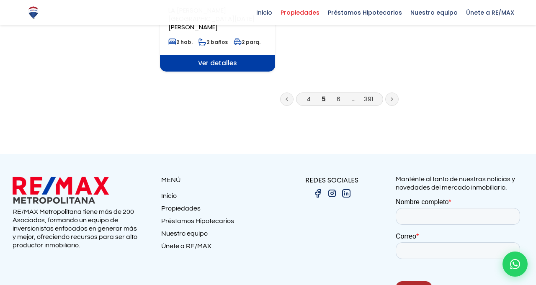
click at [352, 95] on link "..." at bounding box center [354, 99] width 4 height 9
click at [397, 92] on link at bounding box center [391, 98] width 13 height 13
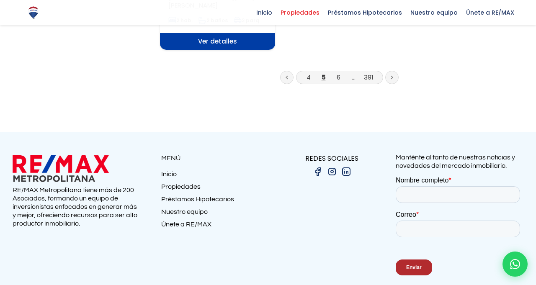
scroll to position [1228, 0]
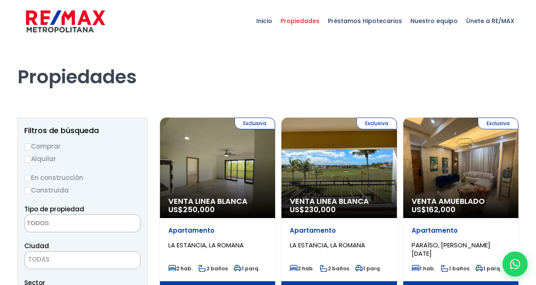
select select
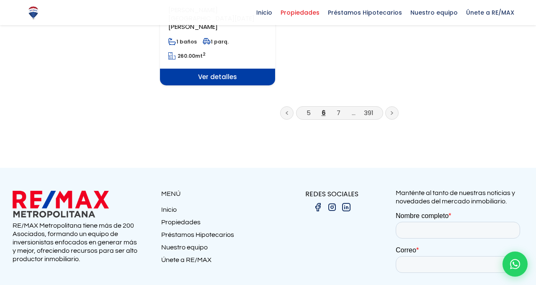
scroll to position [1219, 0]
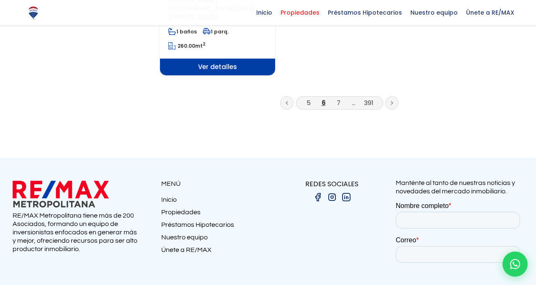
click at [392, 101] on icon at bounding box center [391, 103] width 3 height 4
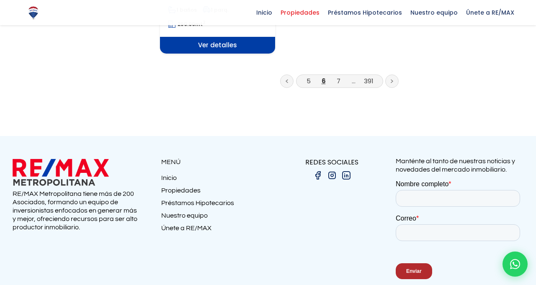
scroll to position [1243, 0]
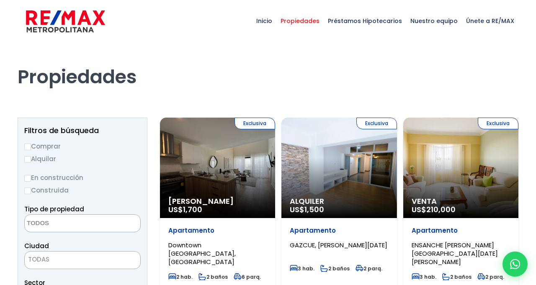
select select
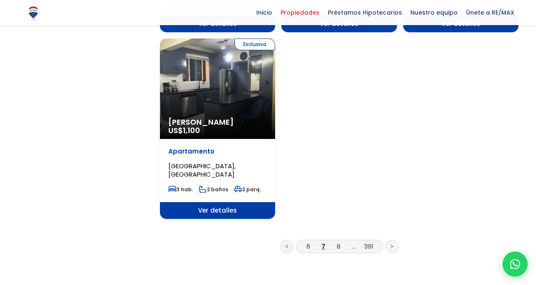
scroll to position [1066, 0]
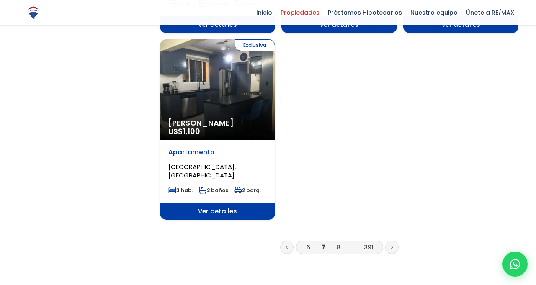
click at [397, 241] on link at bounding box center [391, 247] width 13 height 13
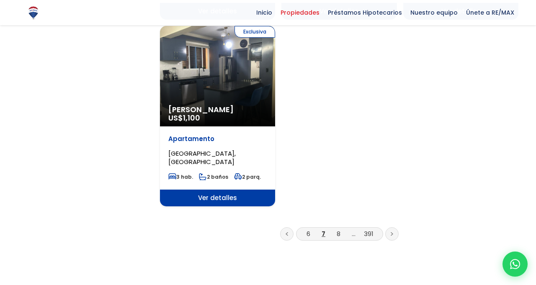
scroll to position [1093, 0]
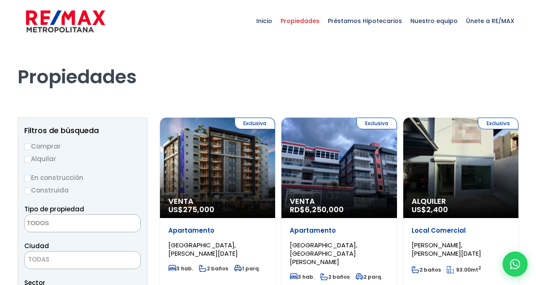
select select
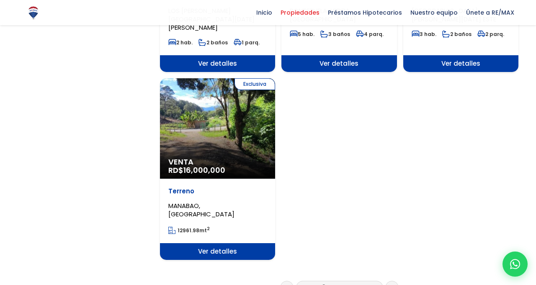
scroll to position [1016, 0]
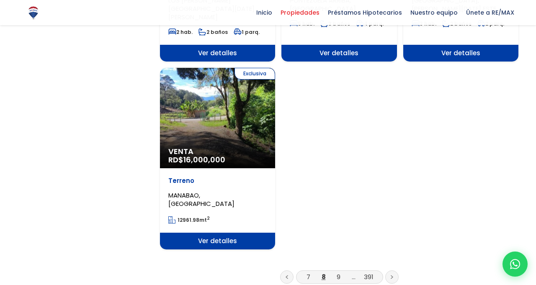
click at [396, 270] on link at bounding box center [391, 276] width 13 height 13
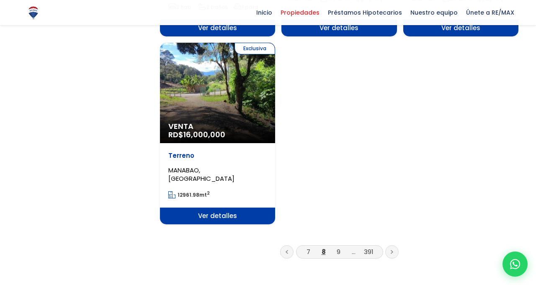
scroll to position [1043, 0]
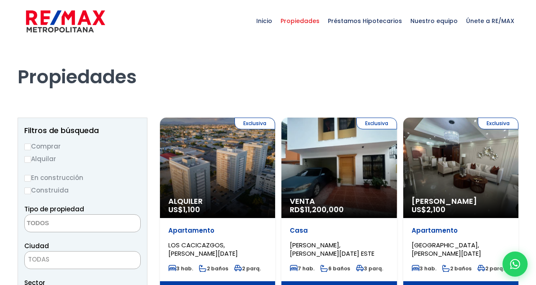
select select
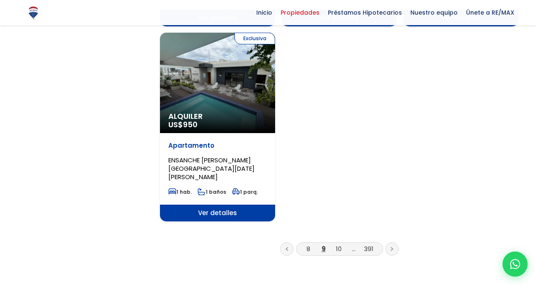
scroll to position [1035, 0]
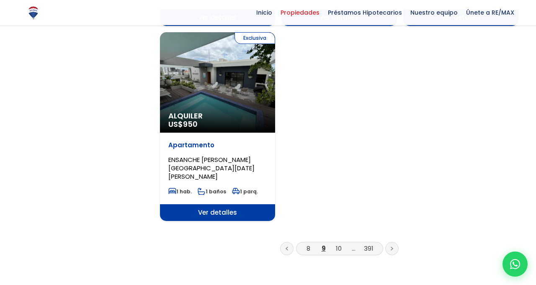
click at [398, 242] on link at bounding box center [391, 248] width 13 height 13
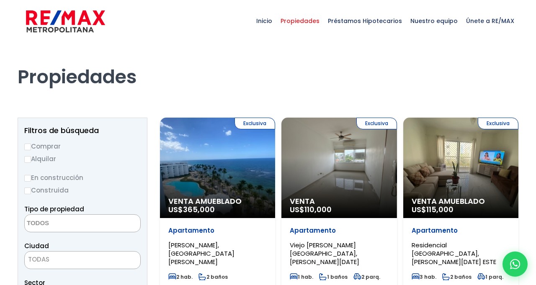
select select
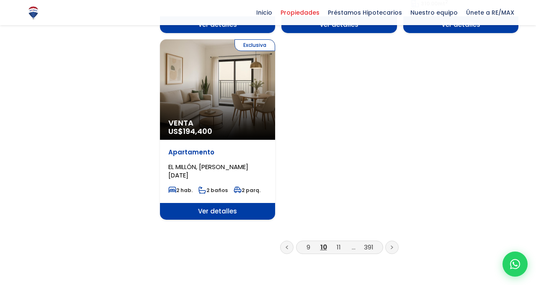
scroll to position [1074, 0]
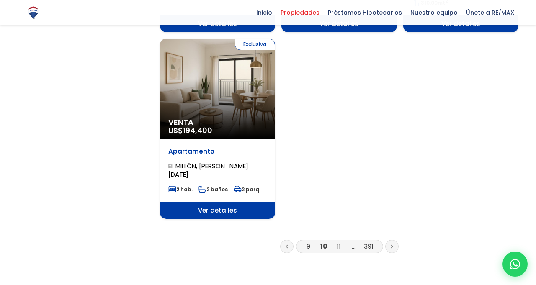
click at [394, 240] on link at bounding box center [391, 246] width 13 height 13
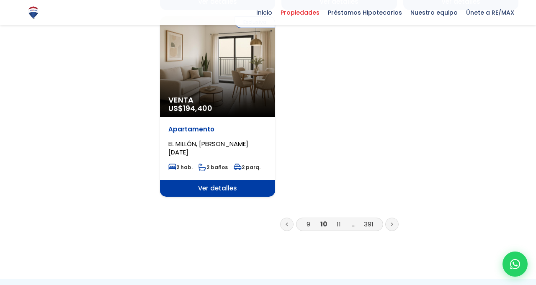
scroll to position [1101, 0]
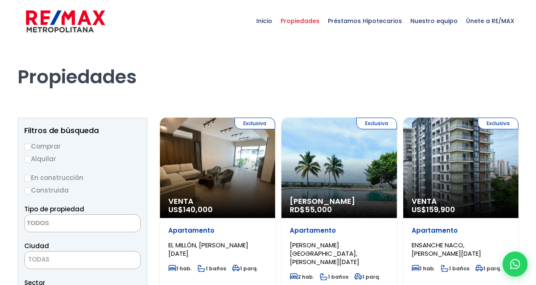
select select
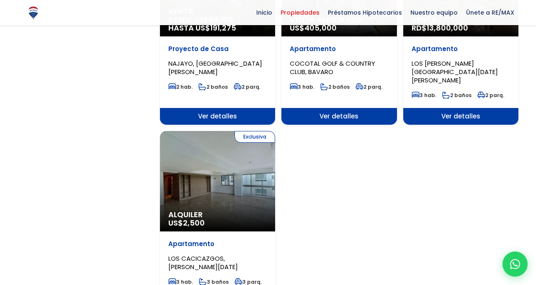
scroll to position [971, 0]
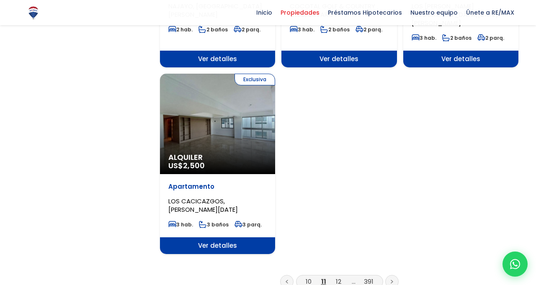
scroll to position [1039, 0]
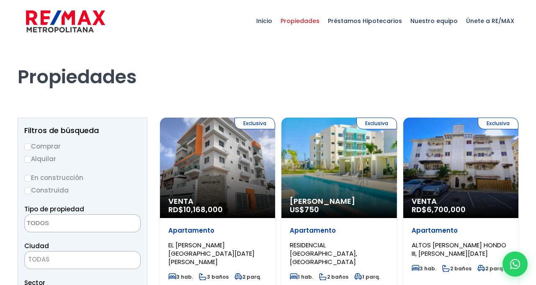
select select
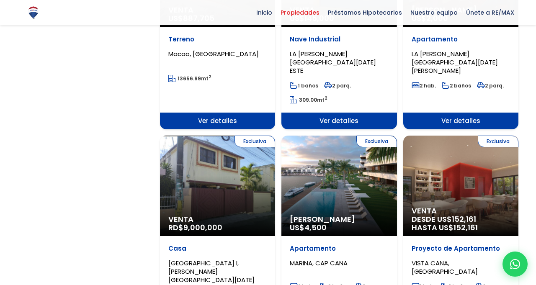
scroll to position [795, 0]
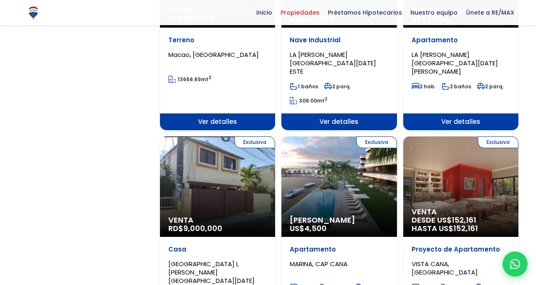
click at [217, 171] on div "Exclusiva Venta RD$ 9,000,000" at bounding box center [217, 186] width 115 height 100
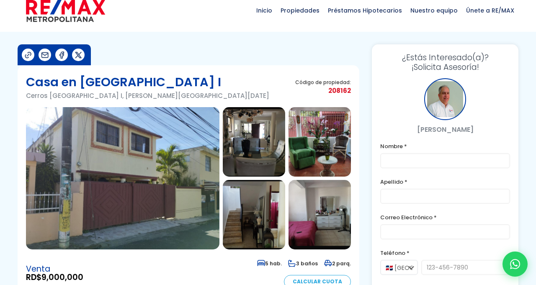
scroll to position [10, 0]
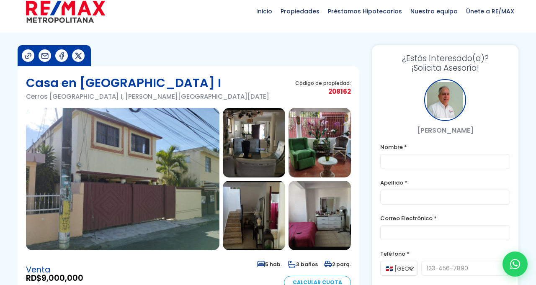
click at [143, 196] on img at bounding box center [122, 179] width 193 height 142
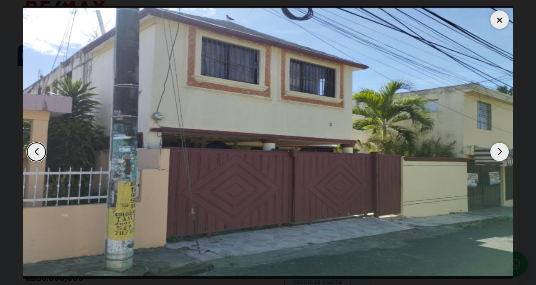
click at [498, 155] on div "Next slide" at bounding box center [499, 152] width 18 height 18
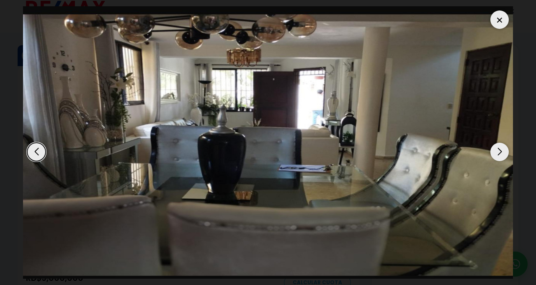
click at [498, 155] on div "Next slide" at bounding box center [499, 152] width 18 height 18
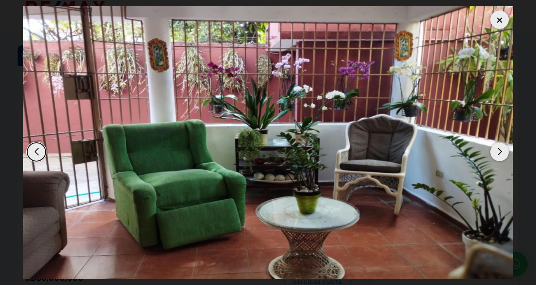
click at [497, 151] on div "Next slide" at bounding box center [499, 152] width 18 height 18
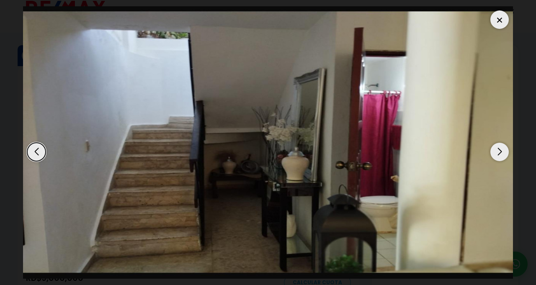
click at [497, 151] on div "Next slide" at bounding box center [499, 152] width 18 height 18
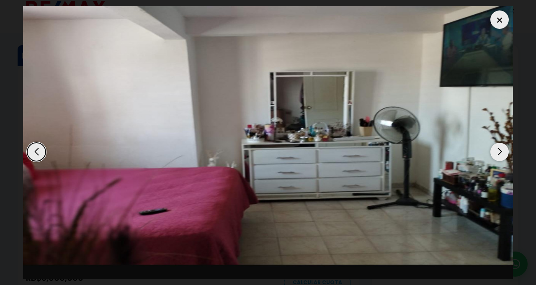
click at [498, 151] on div "Next slide" at bounding box center [499, 152] width 18 height 18
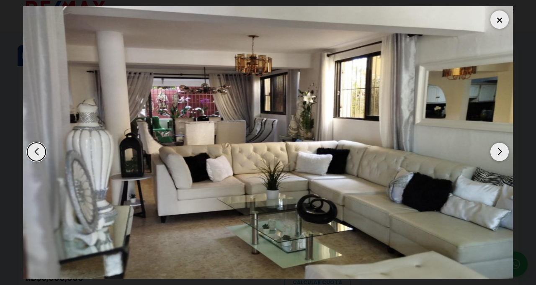
click at [498, 151] on div "Next slide" at bounding box center [499, 152] width 18 height 18
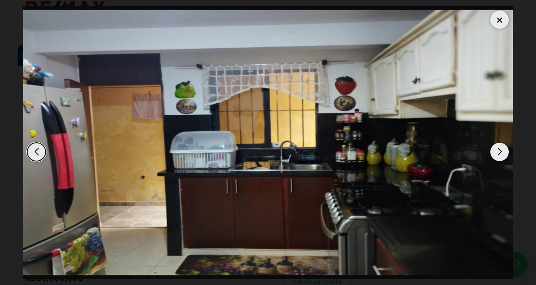
click at [494, 154] on div "Next slide" at bounding box center [499, 152] width 18 height 18
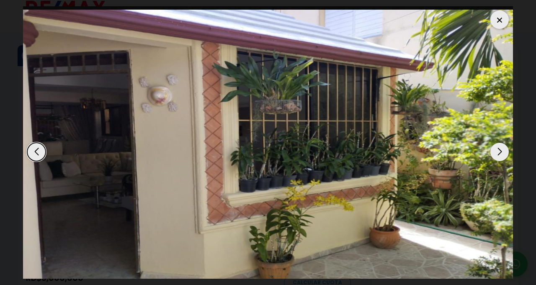
click at [499, 152] on div "Next slide" at bounding box center [499, 152] width 18 height 18
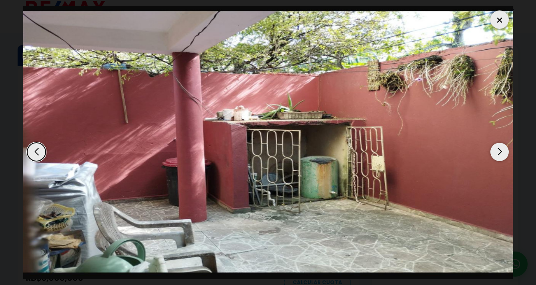
click at [499, 152] on div "Next slide" at bounding box center [499, 152] width 18 height 18
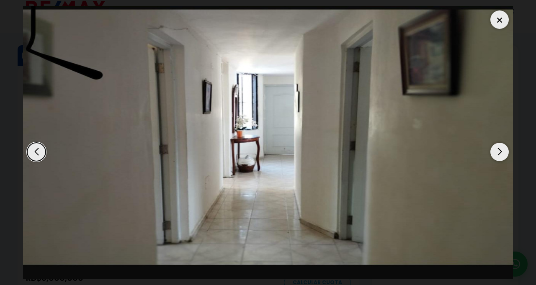
click at [499, 152] on div "Next slide" at bounding box center [499, 152] width 18 height 18
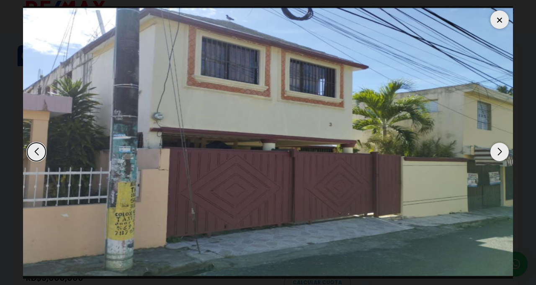
click at [497, 18] on div at bounding box center [499, 19] width 18 height 18
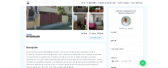
scroll to position [0, 0]
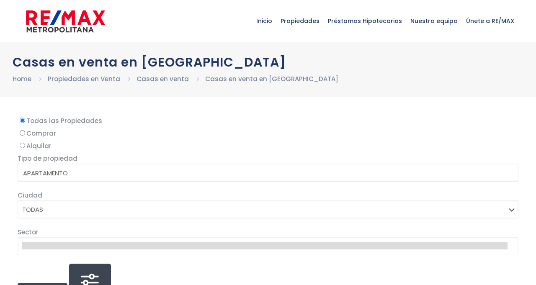
select select
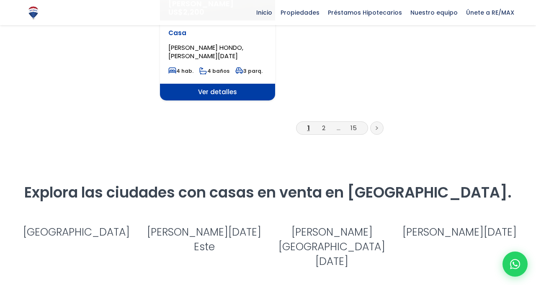
scroll to position [1168, 0]
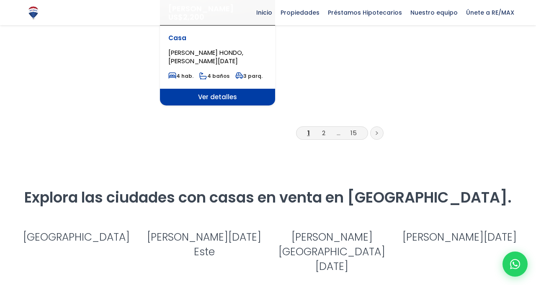
click at [354, 128] on link "15" at bounding box center [353, 132] width 6 height 9
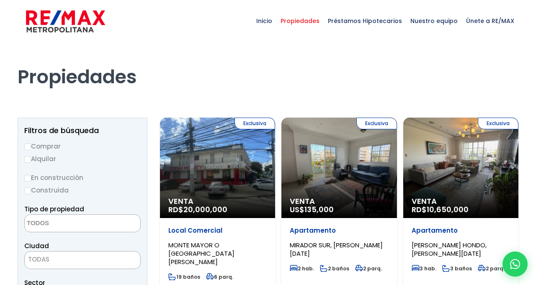
select select
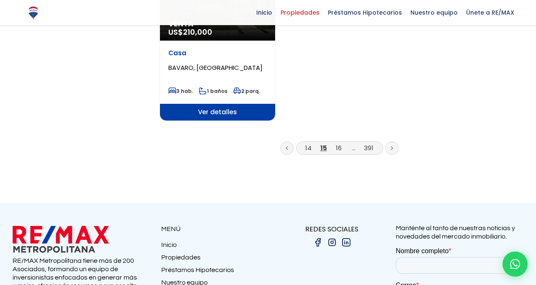
scroll to position [1157, 0]
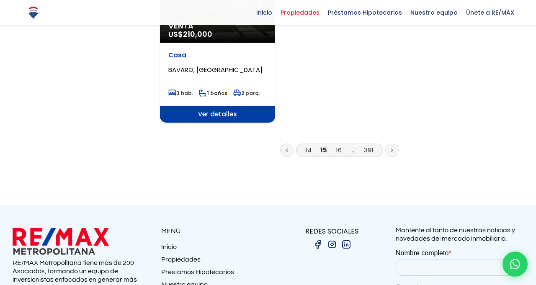
click at [287, 144] on link at bounding box center [286, 150] width 13 height 13
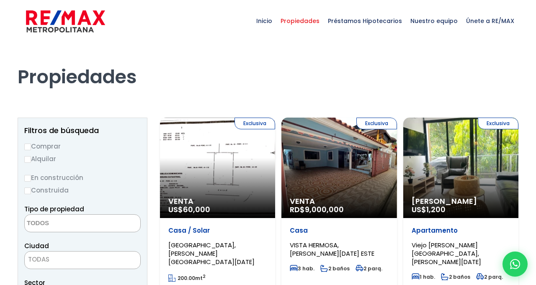
select select
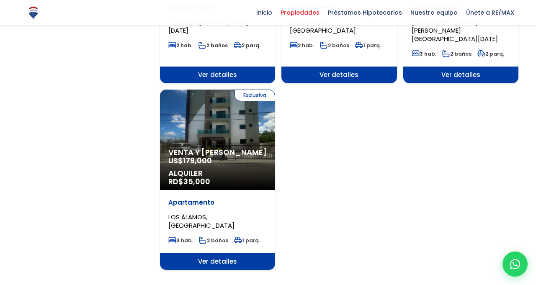
scroll to position [1004, 0]
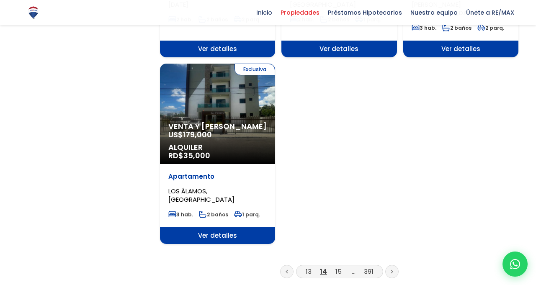
scroll to position [1031, 0]
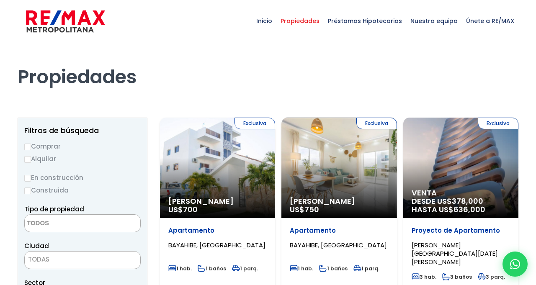
select select
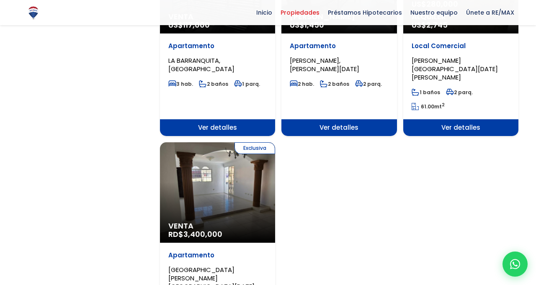
scroll to position [979, 0]
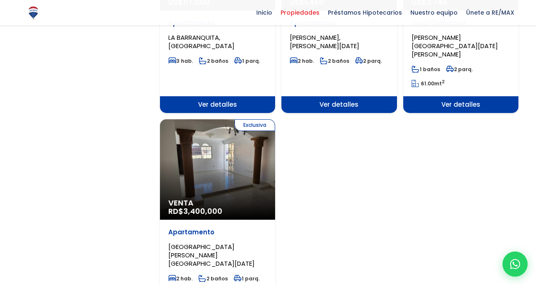
scroll to position [1006, 0]
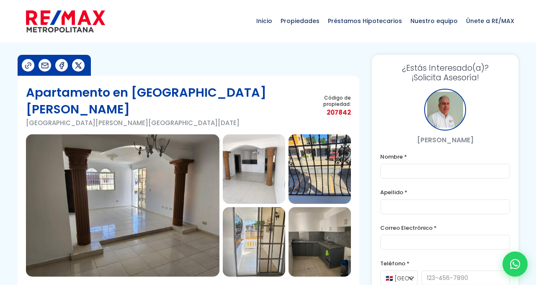
click at [184, 178] on img at bounding box center [122, 205] width 193 height 142
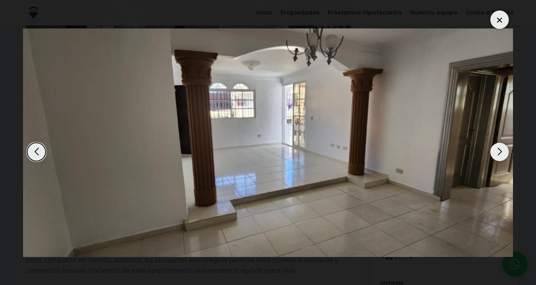
scroll to position [161, 0]
click at [497, 161] on div "Next slide" at bounding box center [499, 152] width 18 height 18
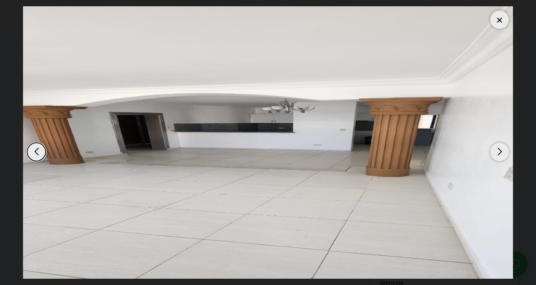
click at [494, 161] on div "Next slide" at bounding box center [499, 152] width 18 height 18
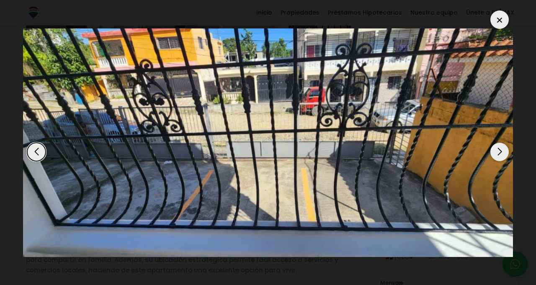
click at [496, 161] on div "Next slide" at bounding box center [499, 152] width 18 height 18
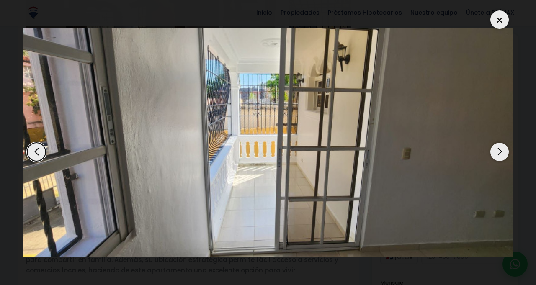
click at [499, 161] on div "Next slide" at bounding box center [499, 152] width 18 height 18
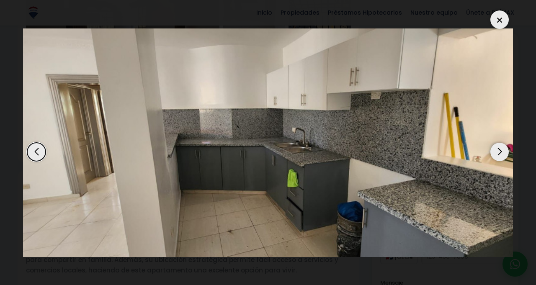
click at [499, 161] on div "Next slide" at bounding box center [499, 152] width 18 height 18
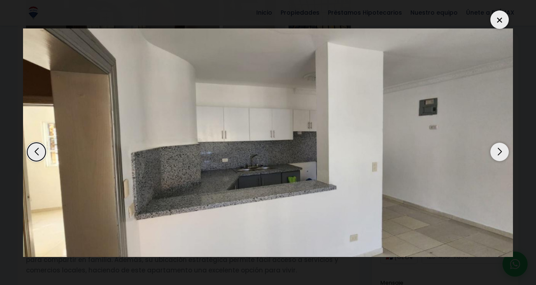
click at [499, 161] on div "Next slide" at bounding box center [499, 152] width 18 height 18
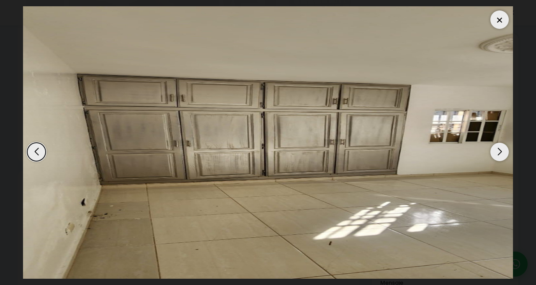
click at [498, 161] on div "Next slide" at bounding box center [499, 152] width 18 height 18
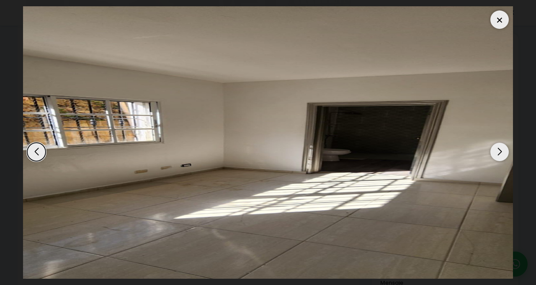
click at [498, 161] on div "Next slide" at bounding box center [499, 152] width 18 height 18
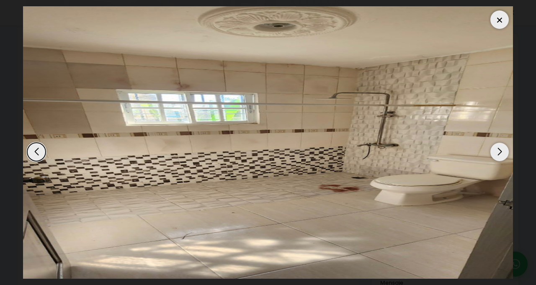
click at [496, 161] on div "Next slide" at bounding box center [499, 152] width 18 height 18
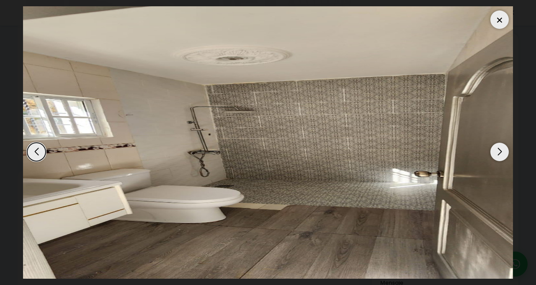
click at [499, 161] on div "Next slide" at bounding box center [499, 152] width 18 height 18
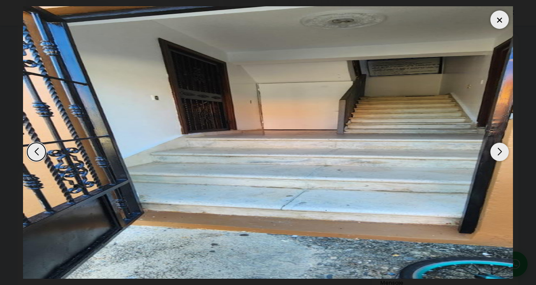
click at [497, 161] on div "Next slide" at bounding box center [499, 152] width 18 height 18
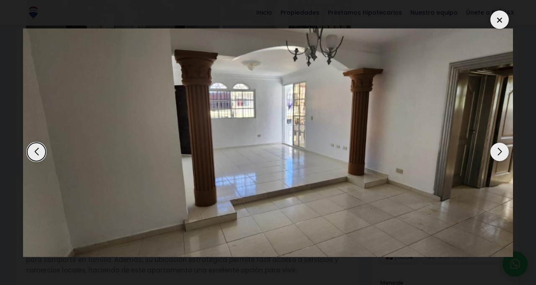
click at [497, 161] on div "Next slide" at bounding box center [499, 152] width 18 height 18
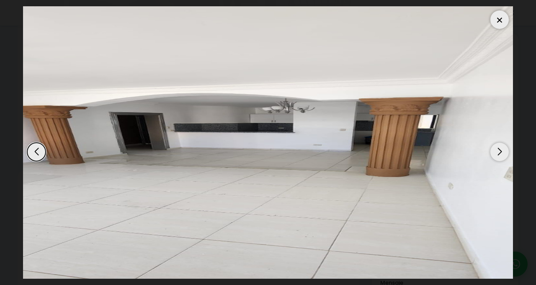
click at [498, 161] on div "Next slide" at bounding box center [499, 152] width 18 height 18
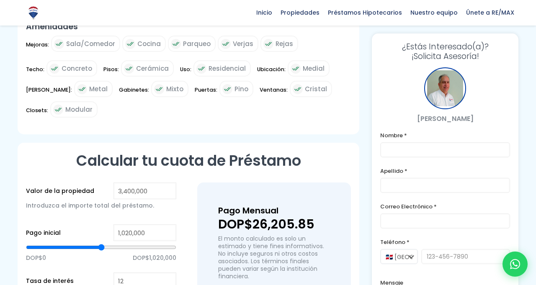
scroll to position [8, 0]
click at [409, 151] on input "text" at bounding box center [445, 149] width 130 height 15
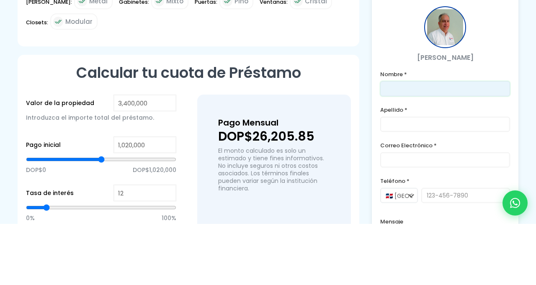
scroll to position [473, 0]
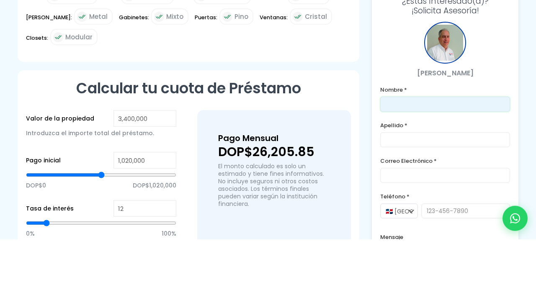
click at [393, 153] on input "text" at bounding box center [445, 149] width 130 height 15
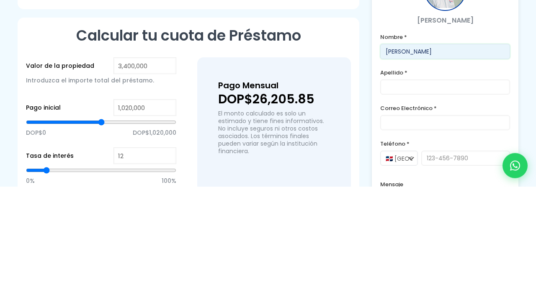
type input "[PERSON_NAME]"
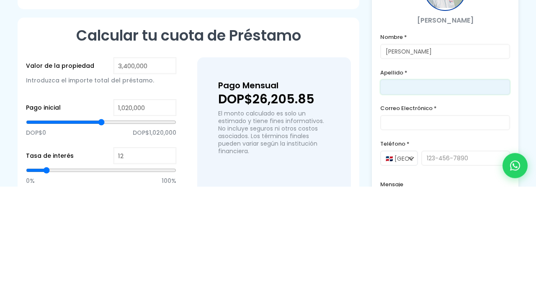
click at [420, 189] on input "text" at bounding box center [445, 185] width 130 height 15
click at [406, 187] on input "text" at bounding box center [445, 185] width 130 height 15
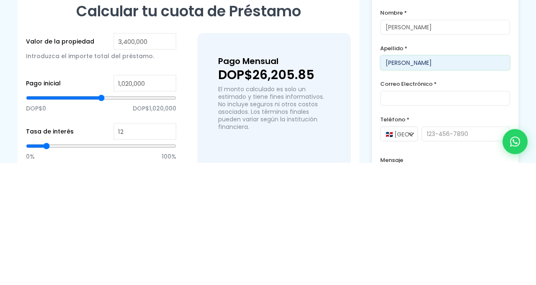
type input "[PERSON_NAME]"
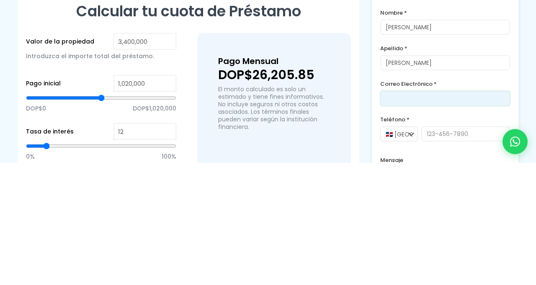
click at [390, 223] on input "email" at bounding box center [445, 220] width 130 height 15
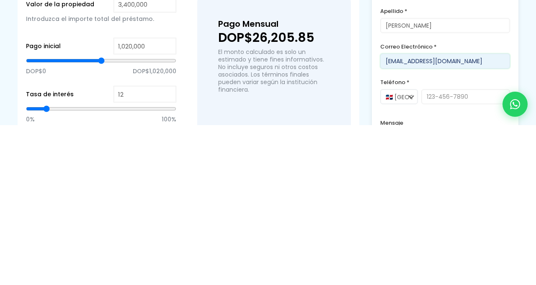
scroll to position [475, 0]
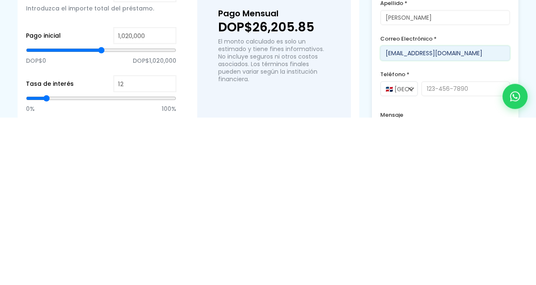
type input "[EMAIL_ADDRESS][DOMAIN_NAME]"
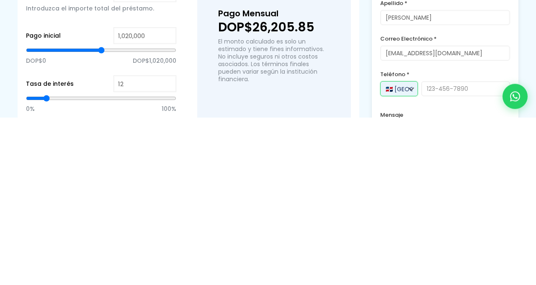
click at [413, 262] on select "🇩🇴 República Dominicana +1 🇺🇸 Estados Unidos +1 🇪🇸 España +34" at bounding box center [399, 256] width 38 height 15
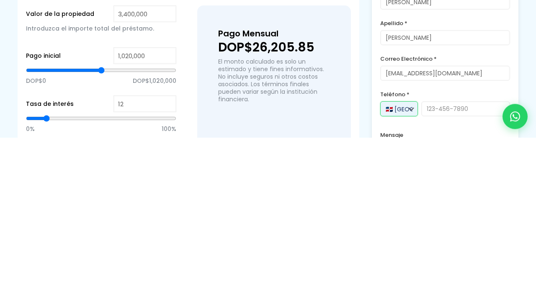
scroll to position [475, 0]
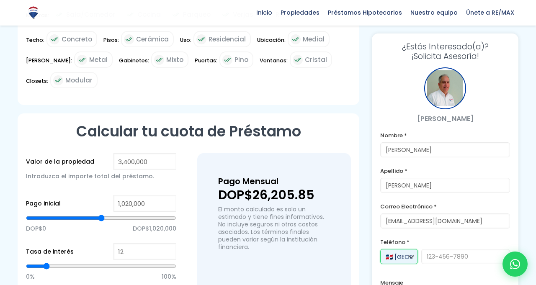
click at [413, 258] on select "🇩🇴 República Dominicana +1 🇺🇸 Estados Unidos +1 🇪🇸 España +34" at bounding box center [399, 256] width 38 height 15
select select "+34"
click at [380, 249] on select "🇩🇴 República Dominicana +1 🇺🇸 Estados Unidos +1 🇪🇸 España +34" at bounding box center [399, 256] width 38 height 15
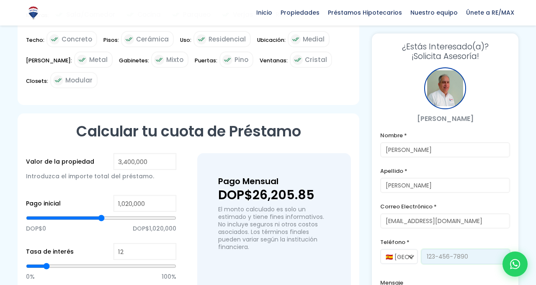
click at [441, 260] on input "tel" at bounding box center [465, 256] width 89 height 15
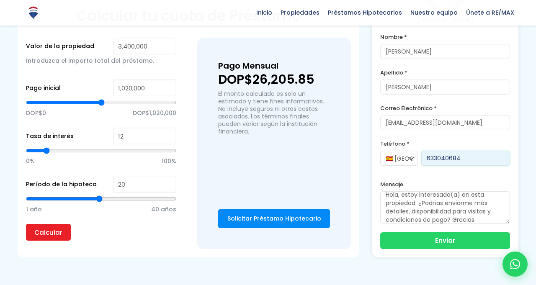
scroll to position [8, 0]
type input "633040684"
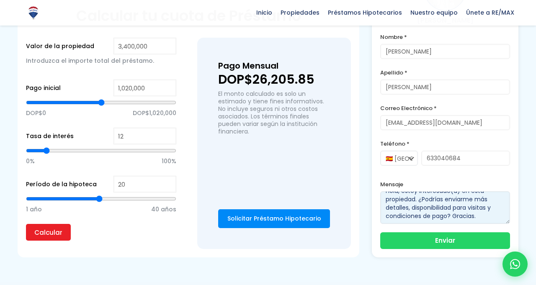
click at [481, 196] on textarea "Hola, estoy interesado(a) en esta propiedad. ¿Podrías enviarme más detalles, di…" at bounding box center [445, 207] width 130 height 33
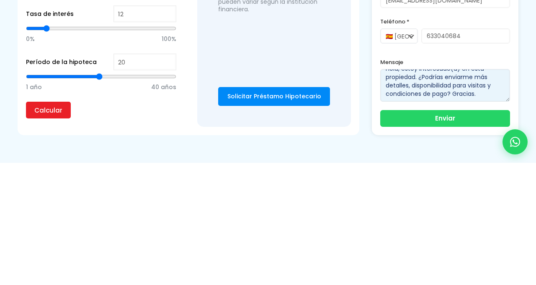
scroll to position [13, 0]
click at [425, 200] on textarea "Hola, estoy interesado(a) en esta propiedad. ¿Podrías enviarme más detalles, di…" at bounding box center [445, 207] width 130 height 33
click at [450, 203] on textarea "Hola, estoy interesado(a) en esta propiedad. ¿Podrías enviarme más detalles, di…" at bounding box center [445, 207] width 130 height 33
type textarea "Hola, estoy interesado(a) en esta propiedad. ¿Podrías enviarme más detalles, di…"
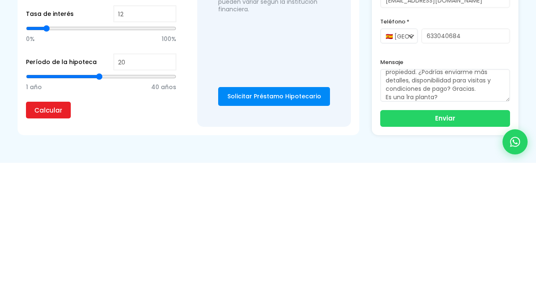
click at [455, 232] on button "Enviar" at bounding box center [445, 240] width 130 height 17
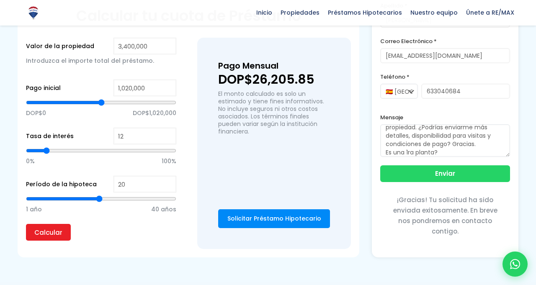
scroll to position [8, 0]
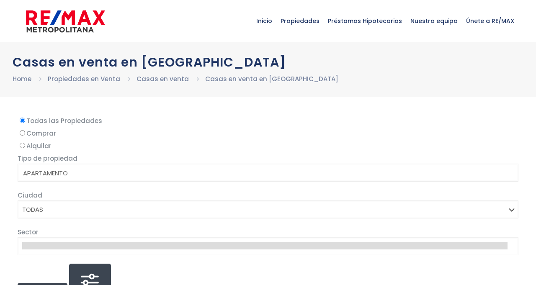
select select
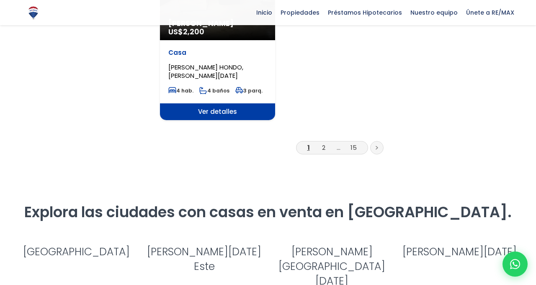
scroll to position [1153, 0]
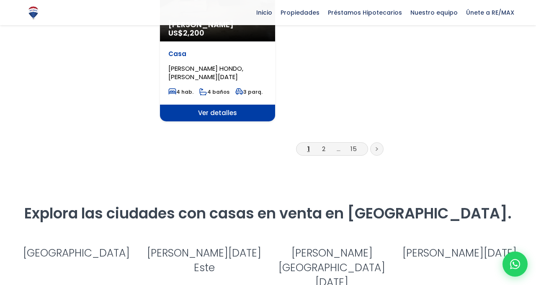
click at [352, 144] on link "15" at bounding box center [353, 148] width 6 height 9
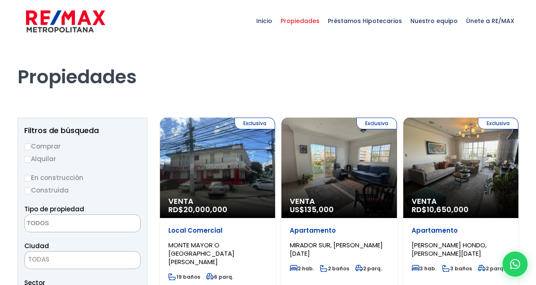
select select
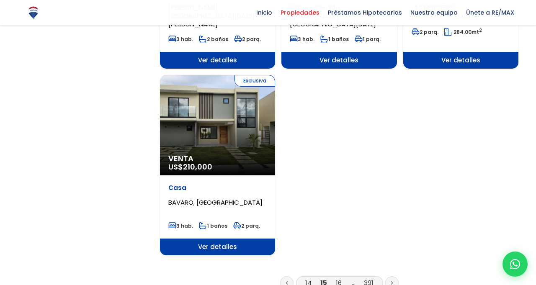
scroll to position [1025, 0]
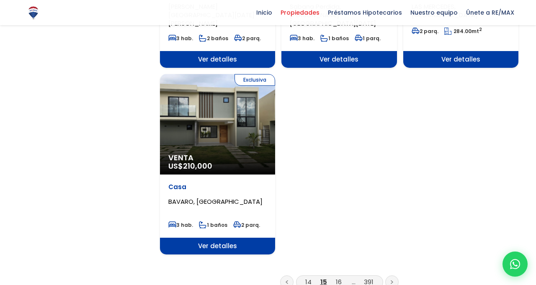
click at [393, 275] on link at bounding box center [391, 281] width 13 height 13
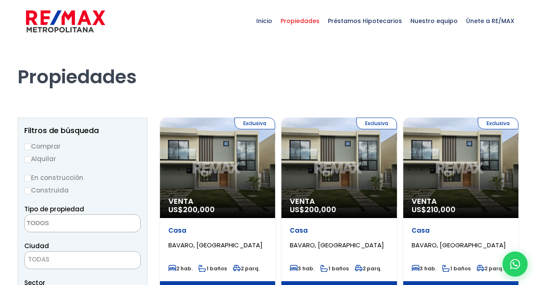
select select
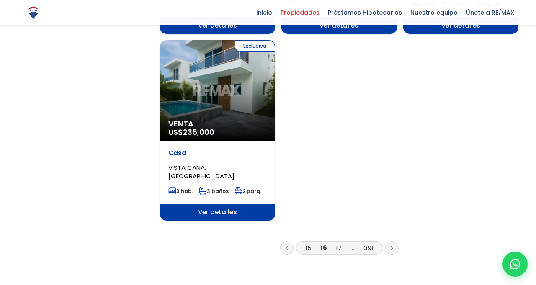
scroll to position [1052, 0]
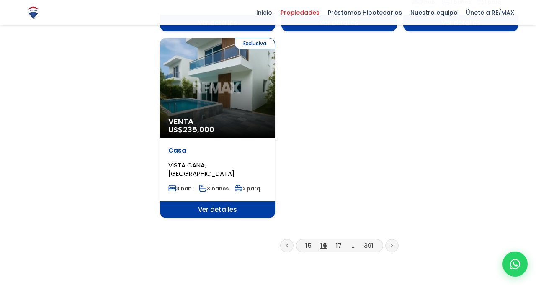
click at [393, 239] on link at bounding box center [391, 245] width 13 height 13
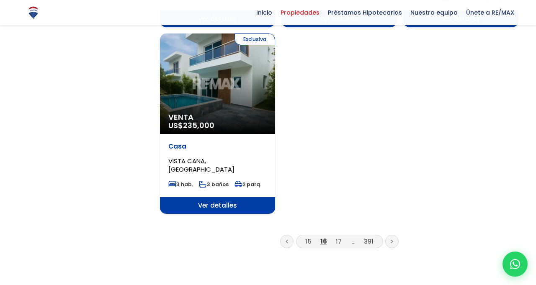
scroll to position [1079, 0]
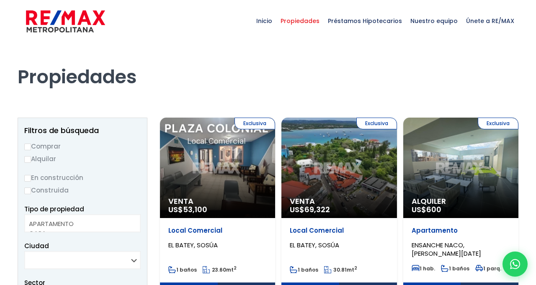
select select
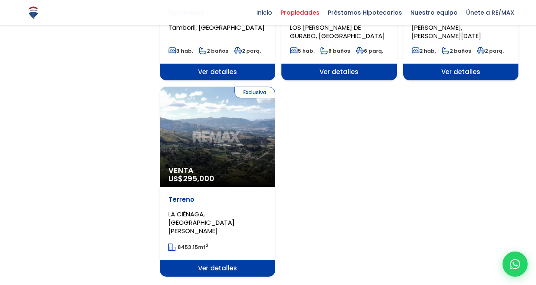
scroll to position [976, 0]
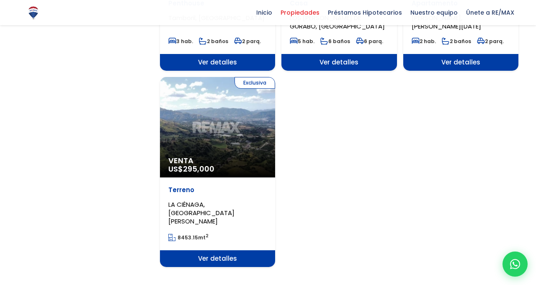
scroll to position [1002, 0]
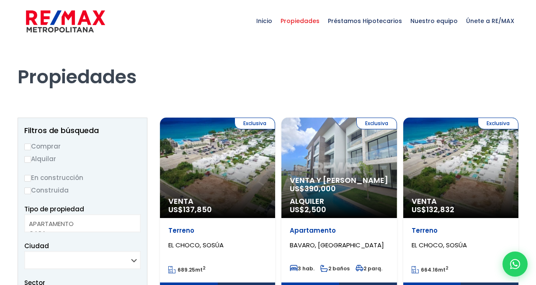
select select
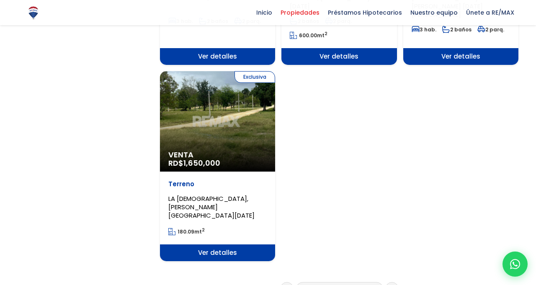
scroll to position [1027, 0]
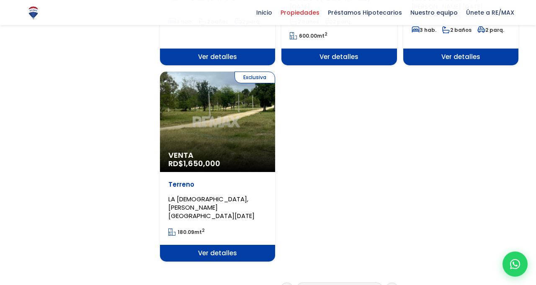
click at [395, 282] on link at bounding box center [391, 288] width 13 height 13
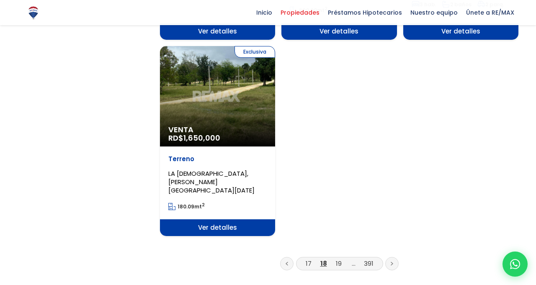
scroll to position [1053, 0]
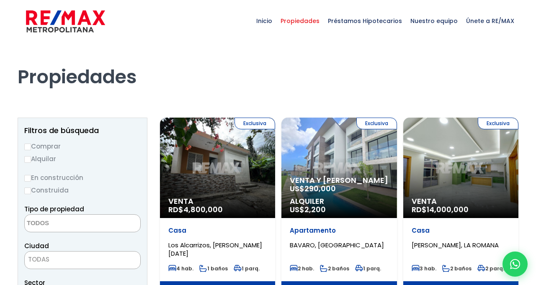
select select
click at [221, 196] on div "Exclusiva Venta RD$ 4,800,000" at bounding box center [217, 168] width 115 height 100
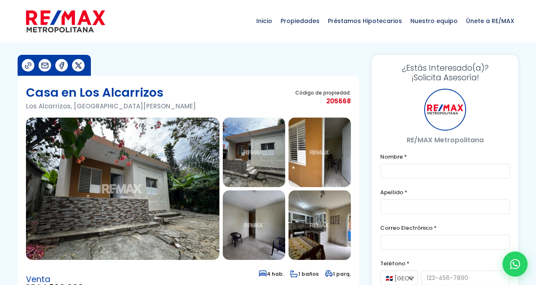
type input "[PERSON_NAME]"
type input "[EMAIL_ADDRESS][DOMAIN_NAME]"
select select "+34"
type input "633040684"
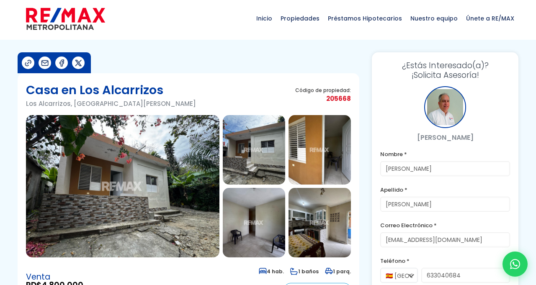
scroll to position [4, 0]
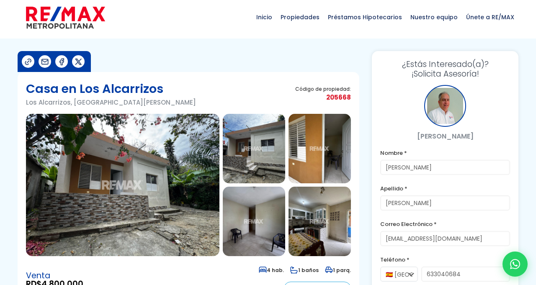
click at [254, 158] on img at bounding box center [254, 148] width 62 height 69
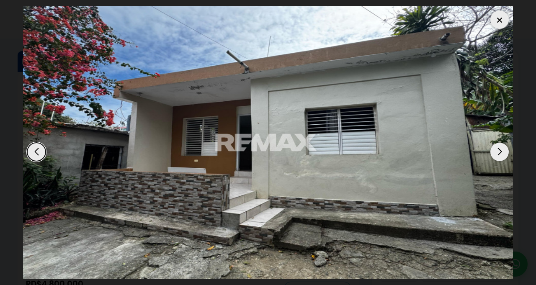
click at [508, 161] on div "Next slide" at bounding box center [499, 152] width 18 height 18
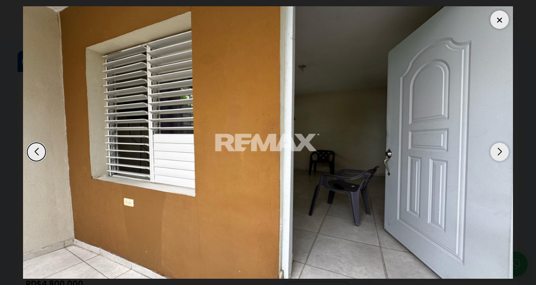
click at [493, 161] on div "Next slide" at bounding box center [499, 152] width 18 height 18
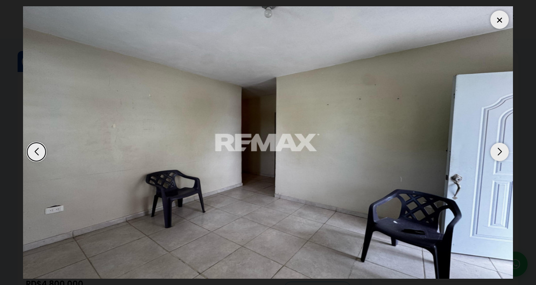
click at [496, 161] on div "Next slide" at bounding box center [499, 152] width 18 height 18
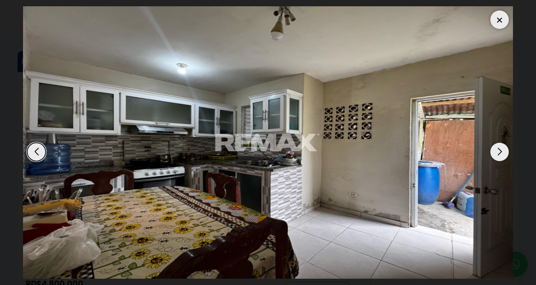
click at [498, 161] on div "Next slide" at bounding box center [499, 152] width 18 height 18
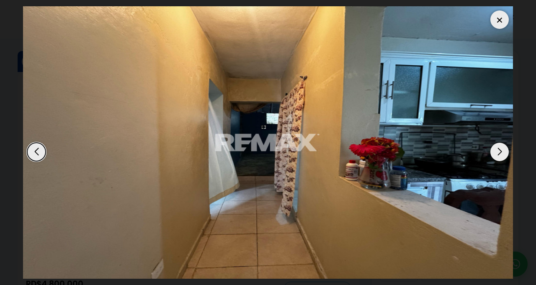
click at [498, 161] on div "Next slide" at bounding box center [499, 152] width 18 height 18
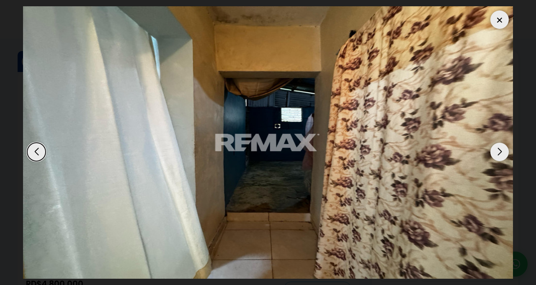
click at [497, 161] on div "Next slide" at bounding box center [499, 152] width 18 height 18
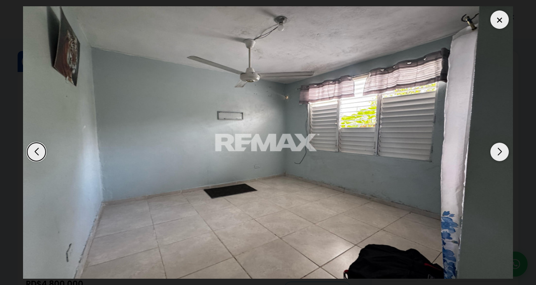
click at [497, 161] on div "Next slide" at bounding box center [499, 152] width 18 height 18
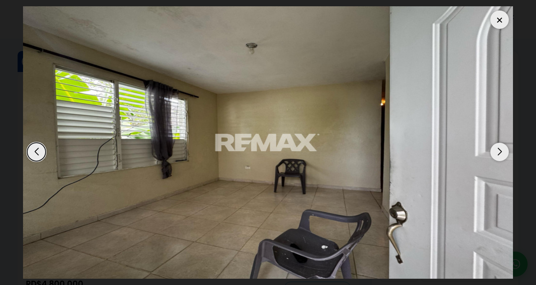
click at [499, 161] on div "Next slide" at bounding box center [499, 152] width 18 height 18
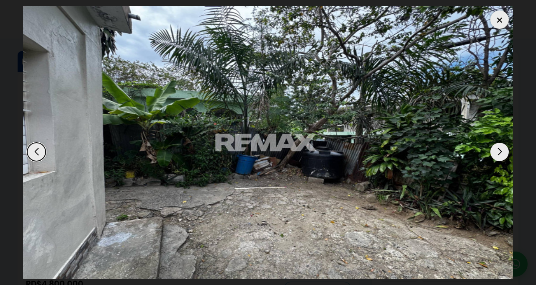
click at [498, 161] on div "Next slide" at bounding box center [499, 152] width 18 height 18
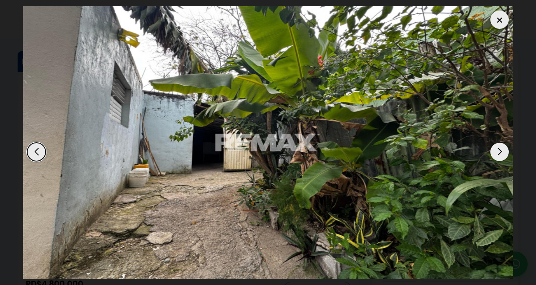
click at [490, 161] on div "Next slide" at bounding box center [499, 152] width 18 height 18
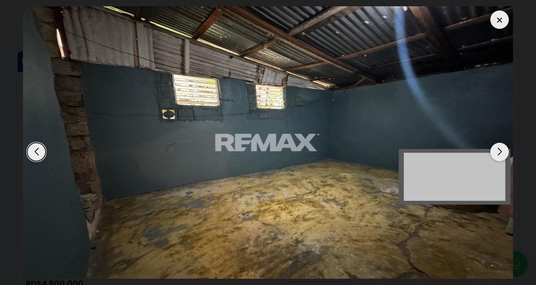
click at [499, 161] on div "Next slide" at bounding box center [499, 152] width 18 height 18
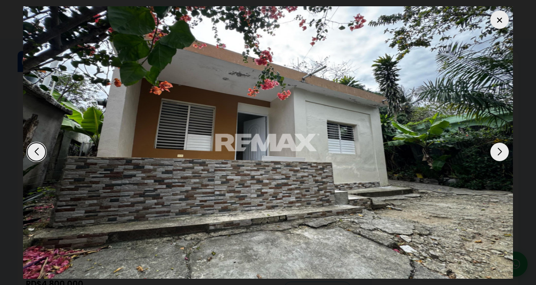
click at [501, 161] on div "Next slide" at bounding box center [499, 152] width 18 height 18
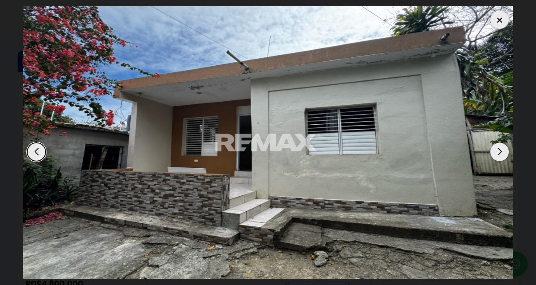
click at [497, 161] on div "Next slide" at bounding box center [499, 152] width 18 height 18
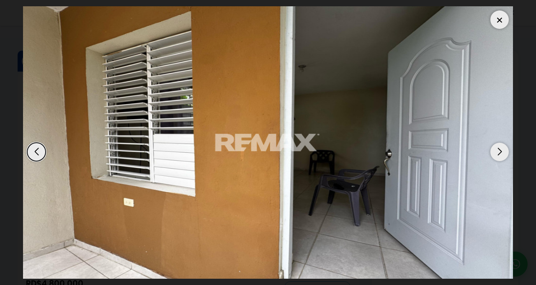
scroll to position [31, 0]
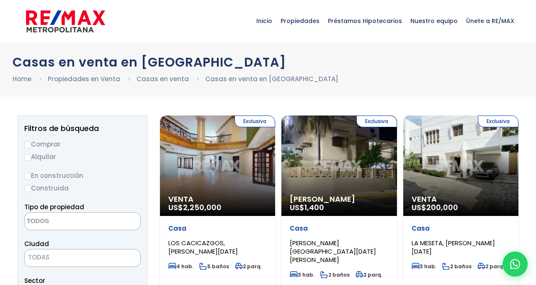
select select
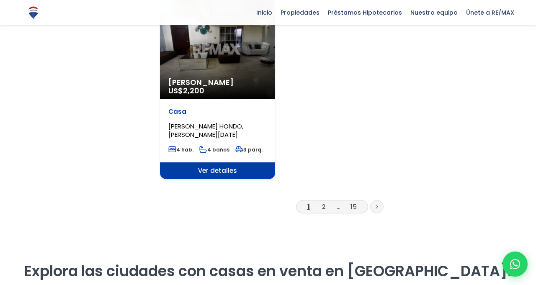
scroll to position [1098, 0]
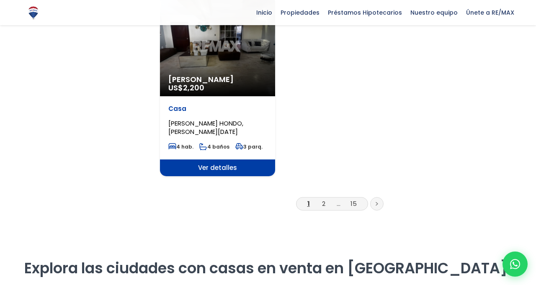
click at [379, 197] on link at bounding box center [376, 203] width 13 height 13
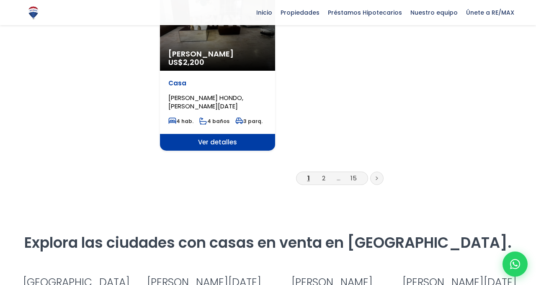
scroll to position [1125, 0]
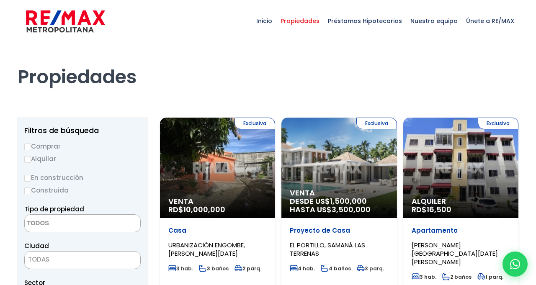
select select
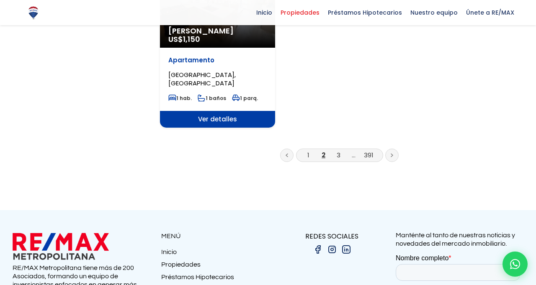
scroll to position [1136, 0]
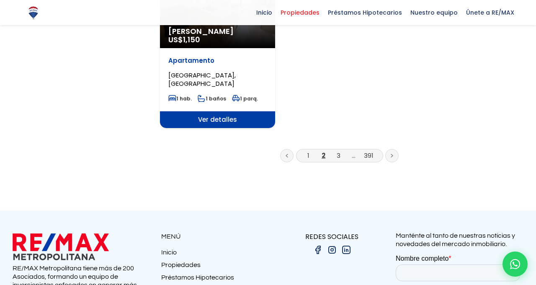
click at [393, 149] on link at bounding box center [391, 155] width 13 height 13
click at [392, 149] on link at bounding box center [391, 155] width 13 height 13
click at [394, 149] on link at bounding box center [391, 155] width 13 height 13
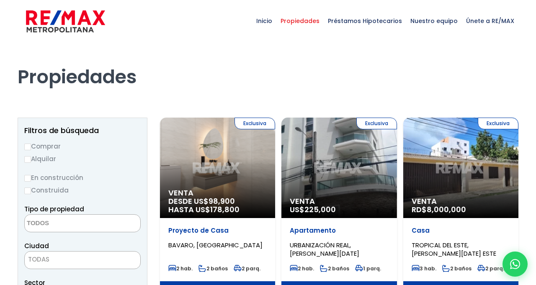
select select
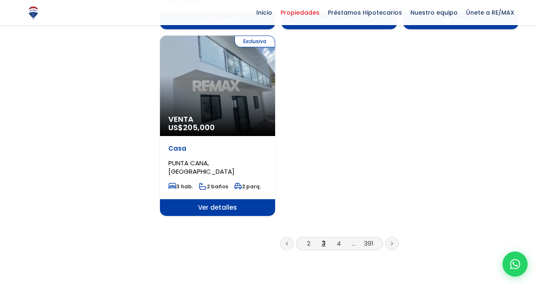
scroll to position [1078, 0]
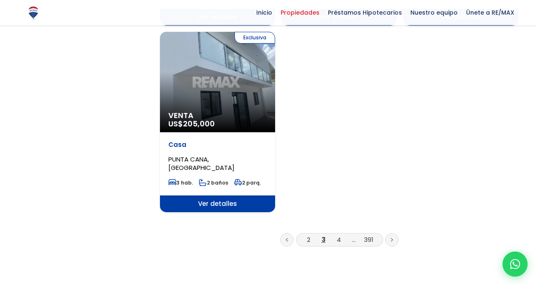
click at [370, 235] on link "391" at bounding box center [369, 239] width 10 height 9
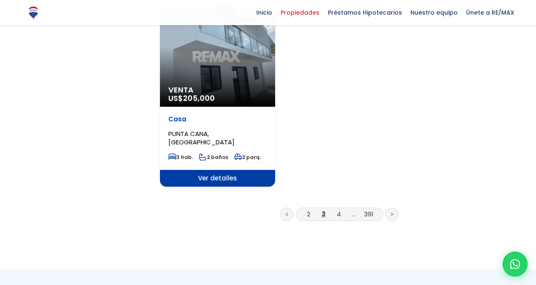
scroll to position [1105, 0]
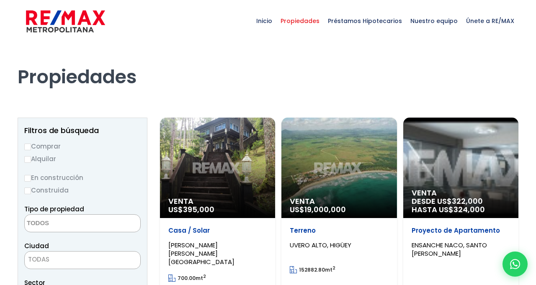
select select
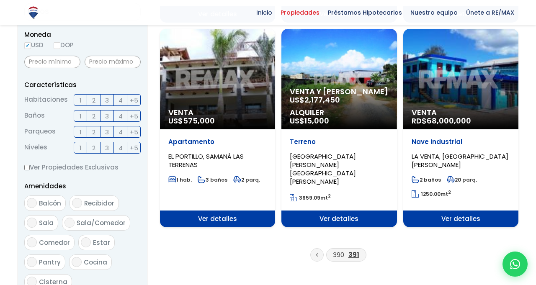
scroll to position [296, 0]
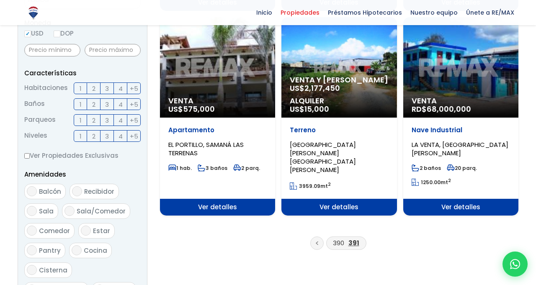
click at [320, 236] on link at bounding box center [316, 242] width 13 height 13
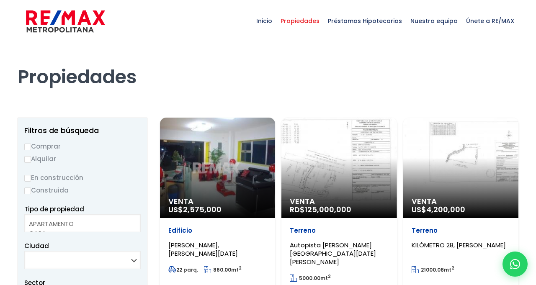
select select
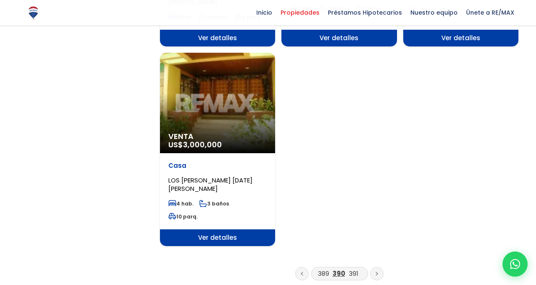
scroll to position [1057, 0]
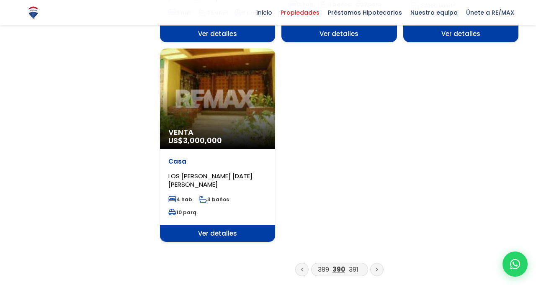
click at [304, 263] on link at bounding box center [301, 269] width 13 height 13
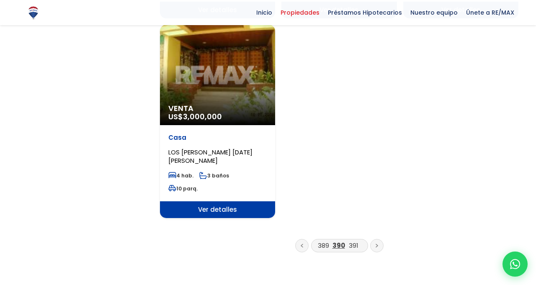
scroll to position [1084, 0]
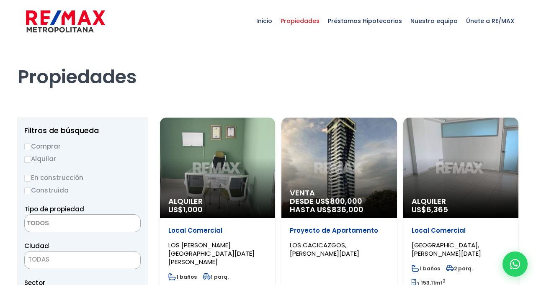
select select
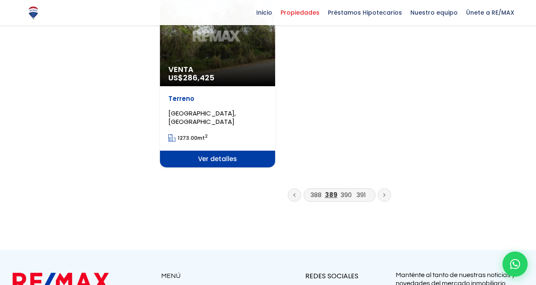
scroll to position [1144, 0]
click at [297, 188] on link at bounding box center [294, 194] width 13 height 13
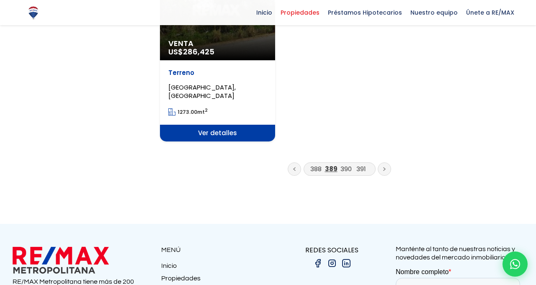
scroll to position [1171, 0]
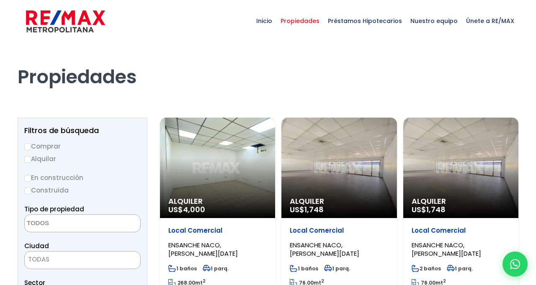
select select
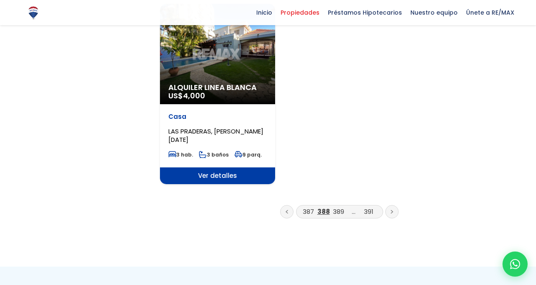
scroll to position [1081, 0]
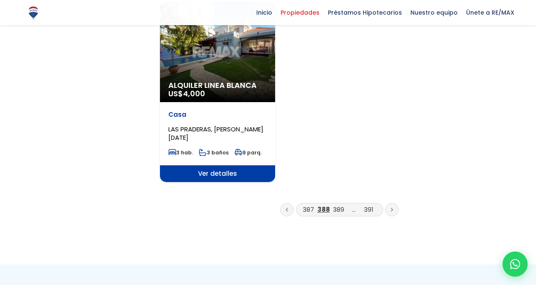
click at [290, 216] on li at bounding box center [286, 209] width 13 height 13
click at [292, 210] on link at bounding box center [286, 209] width 13 height 13
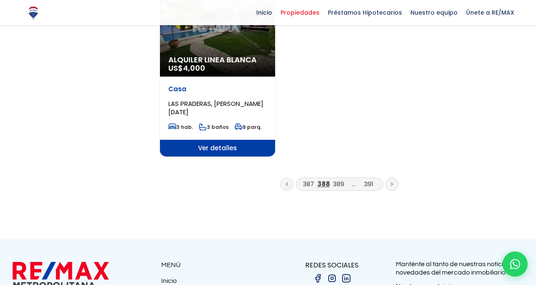
scroll to position [1108, 0]
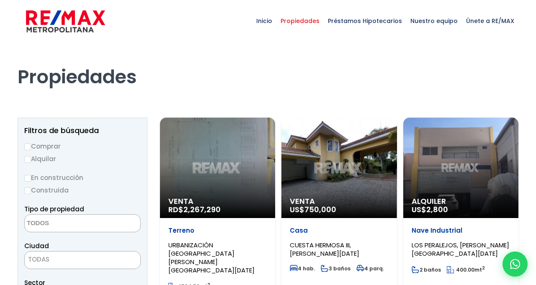
select select
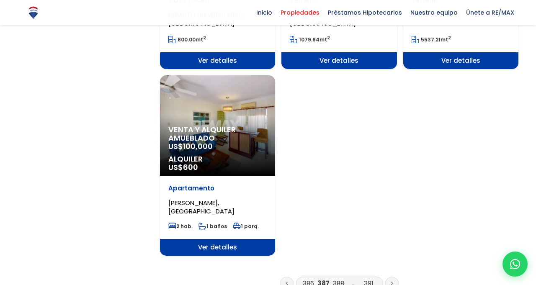
scroll to position [1029, 0]
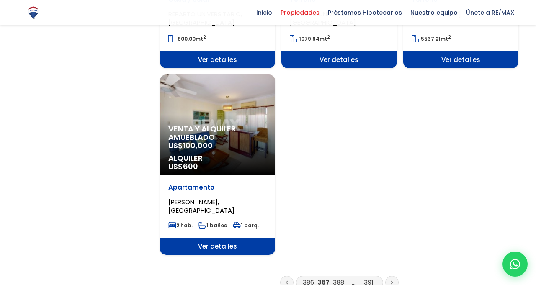
click at [291, 276] on li at bounding box center [286, 282] width 13 height 13
click at [286, 280] on icon at bounding box center [286, 282] width 3 height 4
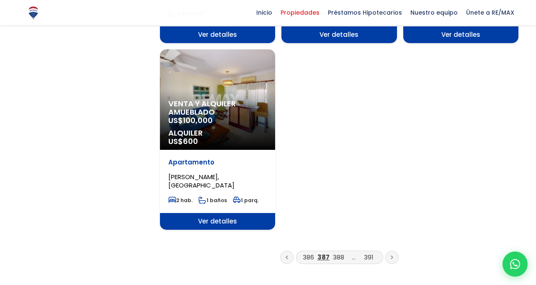
scroll to position [1055, 0]
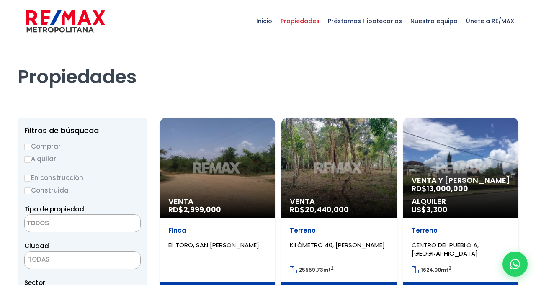
select select
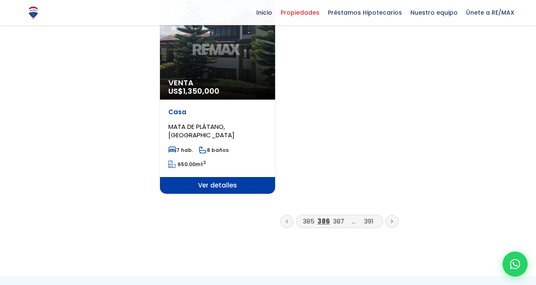
scroll to position [1085, 0]
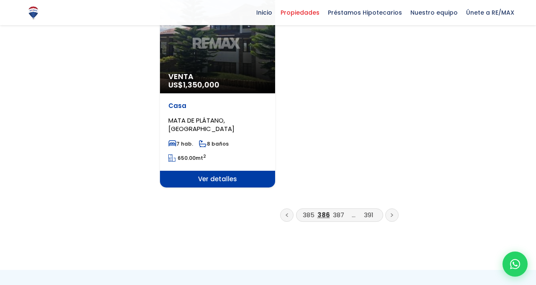
click at [292, 208] on link at bounding box center [286, 214] width 13 height 13
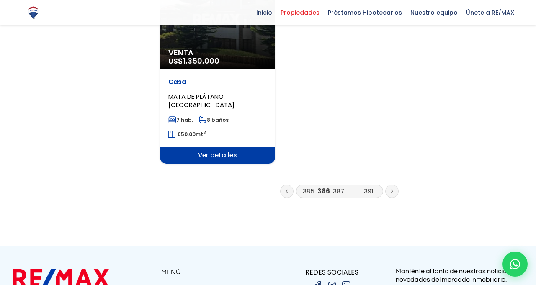
scroll to position [1112, 0]
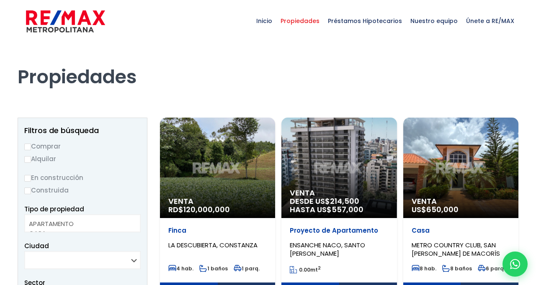
select select
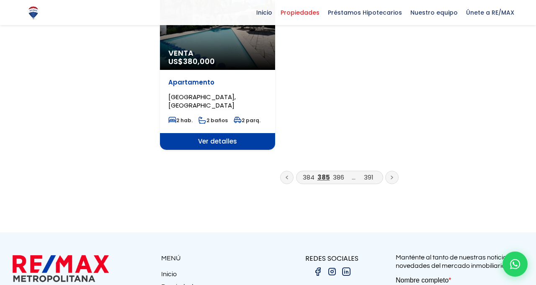
scroll to position [1133, 0]
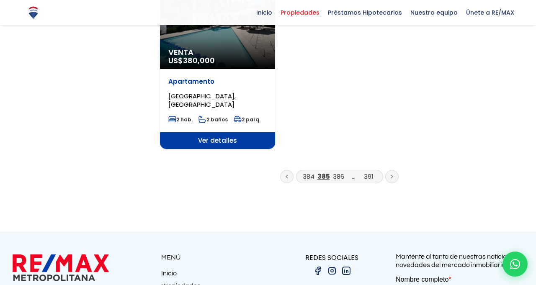
click at [288, 170] on link at bounding box center [286, 176] width 13 height 13
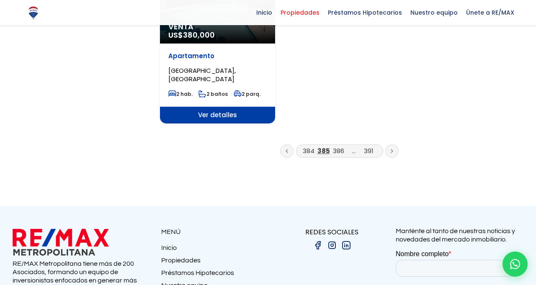
scroll to position [1160, 0]
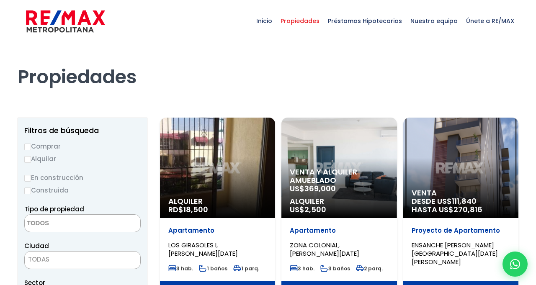
select select
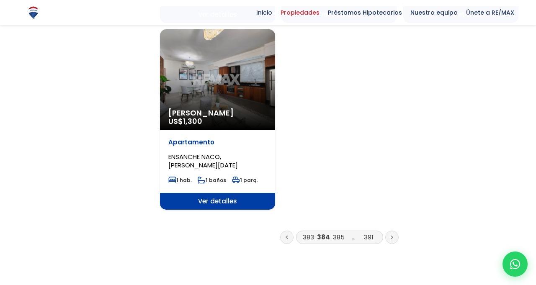
scroll to position [1081, 0]
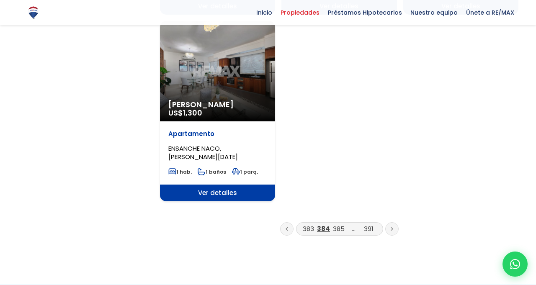
click at [291, 222] on link at bounding box center [286, 228] width 13 height 13
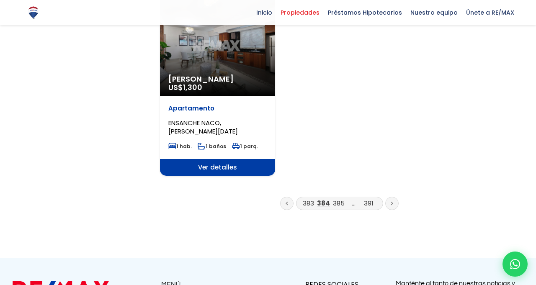
scroll to position [1107, 0]
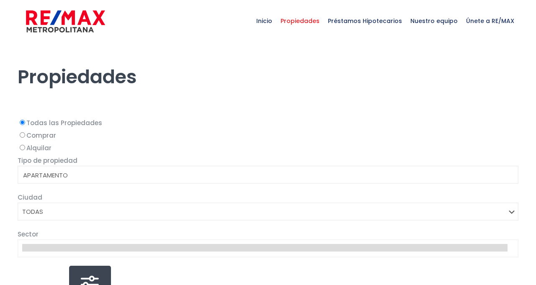
select select
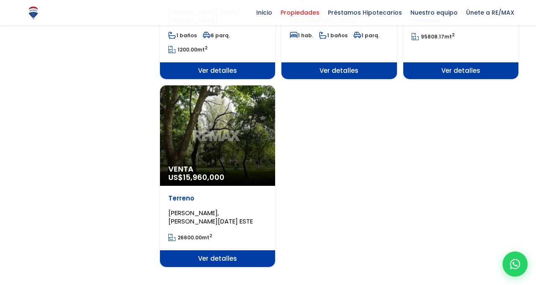
scroll to position [1028, 0]
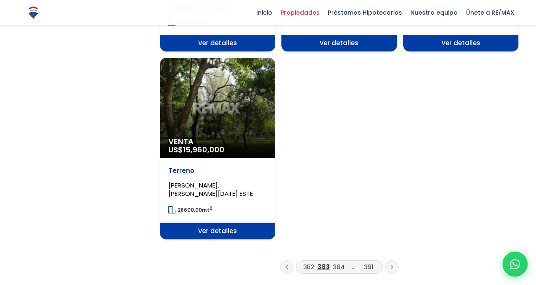
scroll to position [1055, 0]
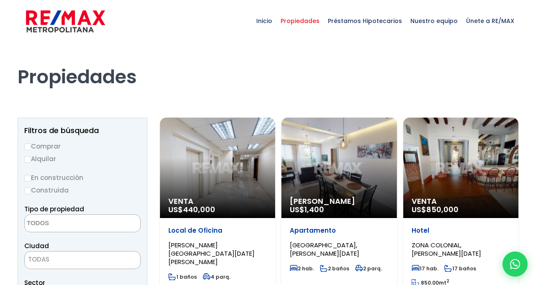
select select
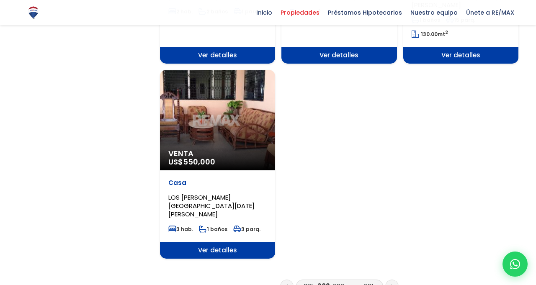
scroll to position [1065, 0]
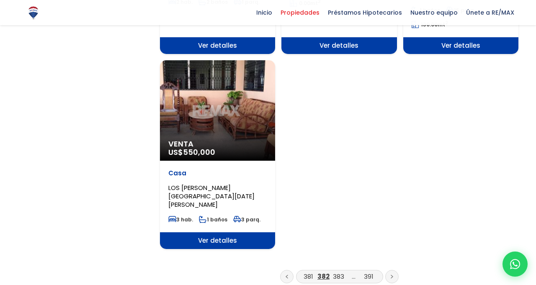
click at [286, 275] on icon at bounding box center [286, 277] width 3 height 4
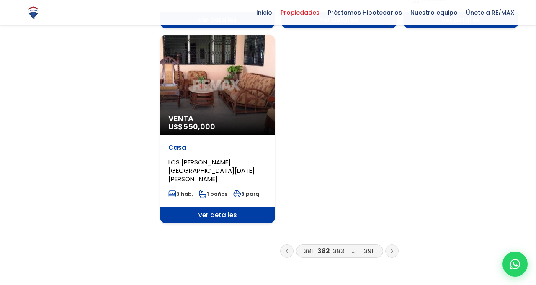
scroll to position [1092, 0]
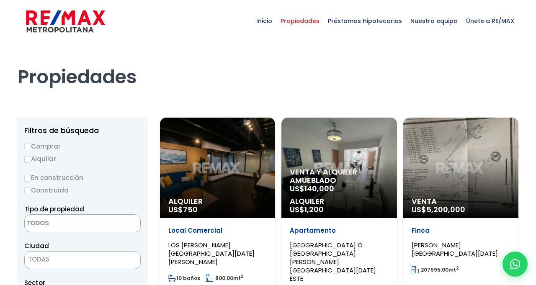
select select
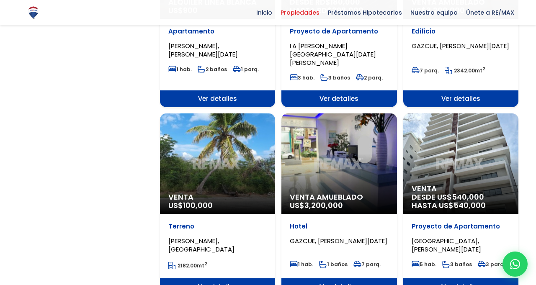
scroll to position [808, 0]
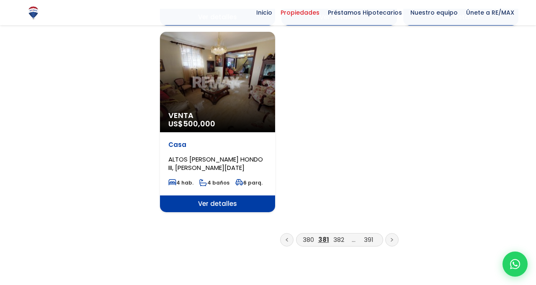
click at [393, 233] on link at bounding box center [391, 239] width 13 height 13
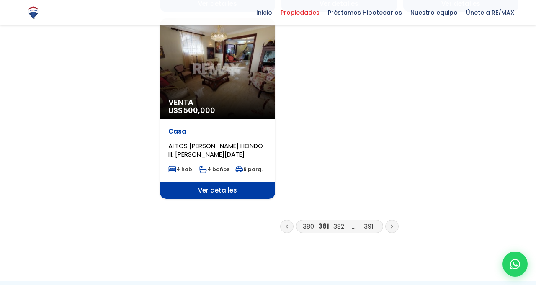
scroll to position [1104, 0]
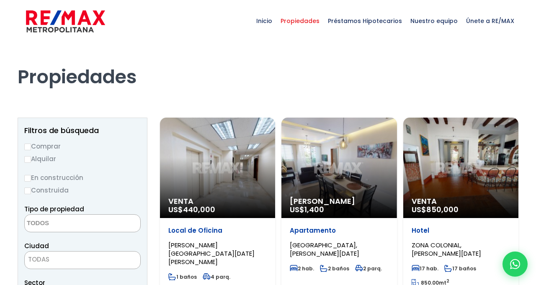
select select
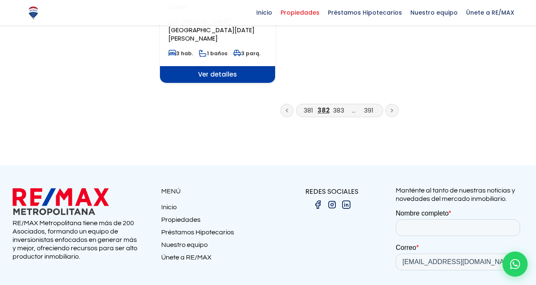
scroll to position [1182, 0]
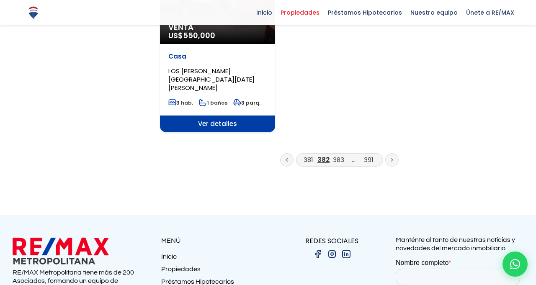
click at [287, 158] on icon at bounding box center [286, 160] width 3 height 4
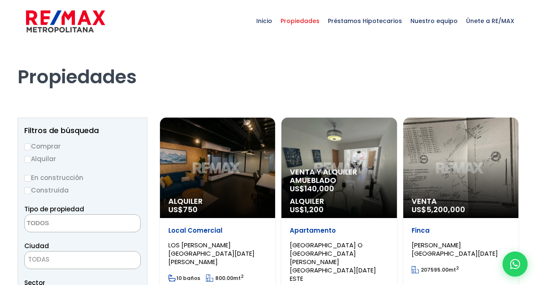
select select
click at [500, 169] on div "Venta US$ 5,200,000" at bounding box center [460, 168] width 115 height 100
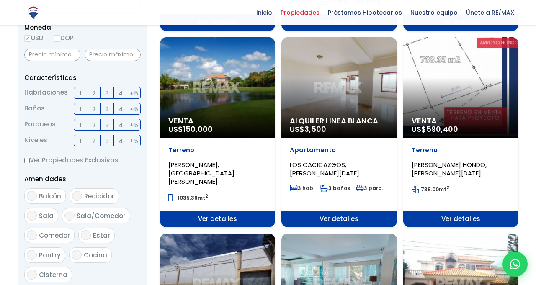
scroll to position [347, 0]
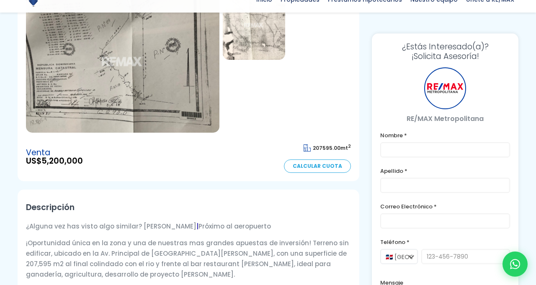
type input "[PERSON_NAME]"
type input "[EMAIL_ADDRESS][DOMAIN_NAME]"
select select "+34"
type input "633040684"
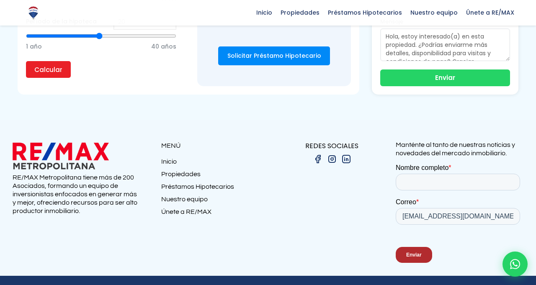
scroll to position [737, 0]
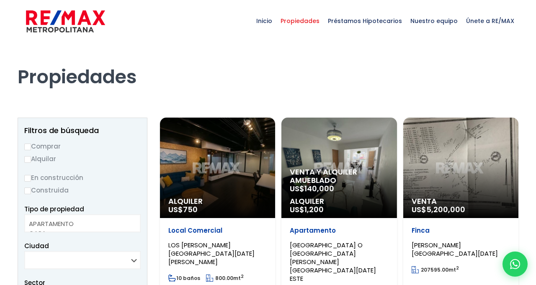
select select
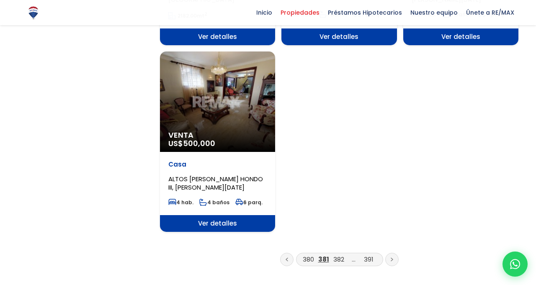
scroll to position [1059, 0]
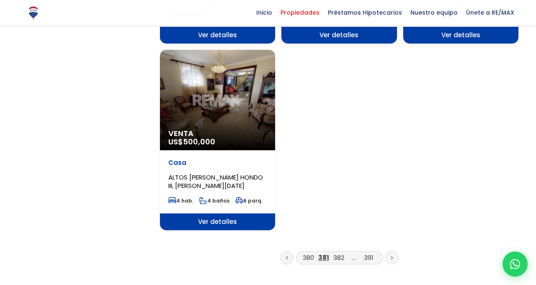
click at [288, 251] on link at bounding box center [286, 257] width 13 height 13
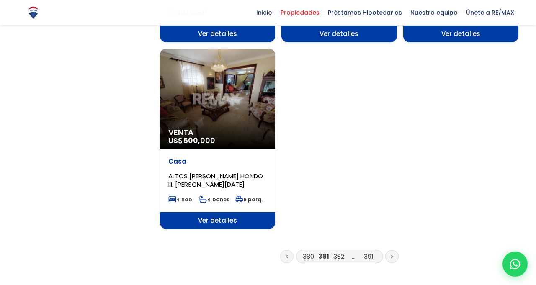
scroll to position [1086, 0]
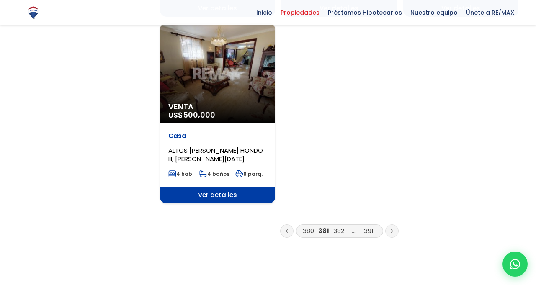
click at [292, 224] on link at bounding box center [286, 230] width 13 height 13
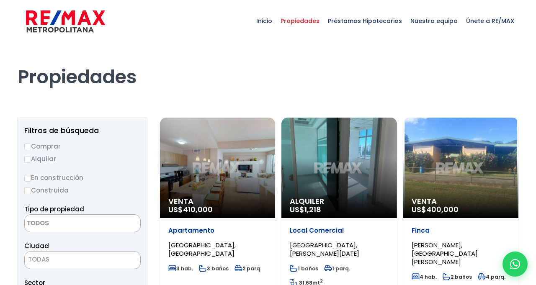
select select
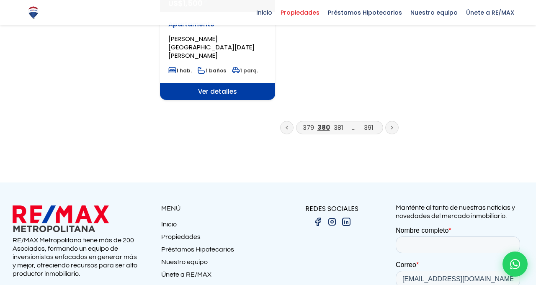
scroll to position [1182, 0]
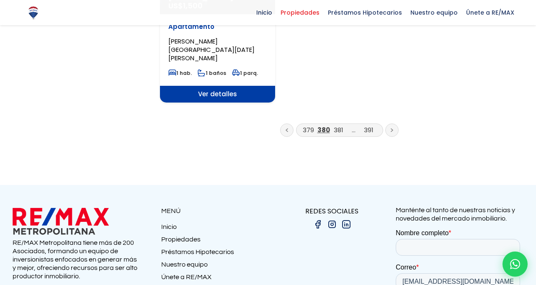
click at [287, 129] on link at bounding box center [286, 129] width 13 height 13
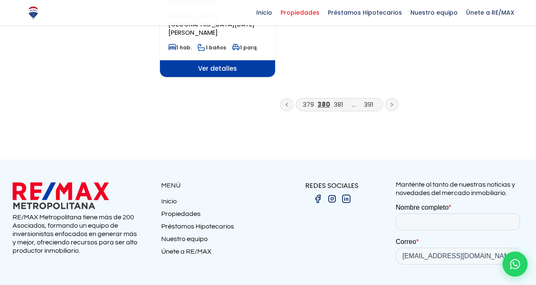
scroll to position [1209, 0]
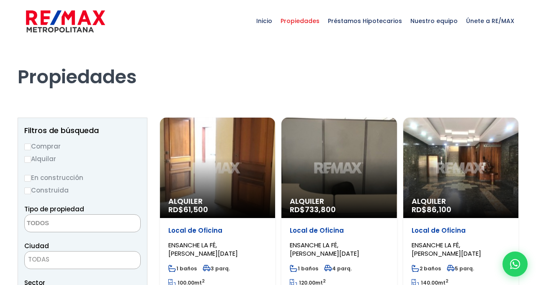
select select
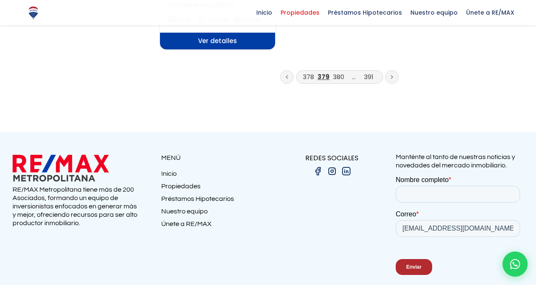
scroll to position [1241, 0]
